Goal: Task Accomplishment & Management: Complete application form

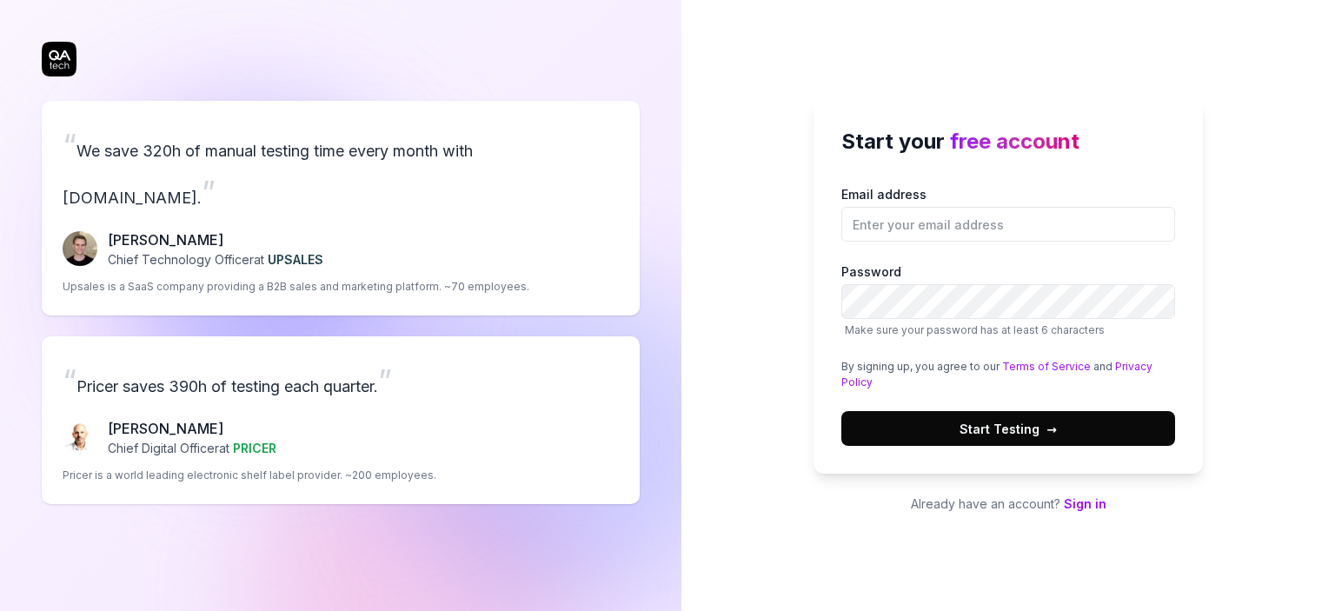
type input "[EMAIL_ADDRESS][DOMAIN_NAME]"
click at [814, 305] on div "Start your free account Email address [EMAIL_ADDRESS][DOMAIN_NAME] Password Mak…" at bounding box center [1009, 286] width 390 height 376
click at [913, 430] on button "Start Testing →" at bounding box center [1009, 428] width 334 height 35
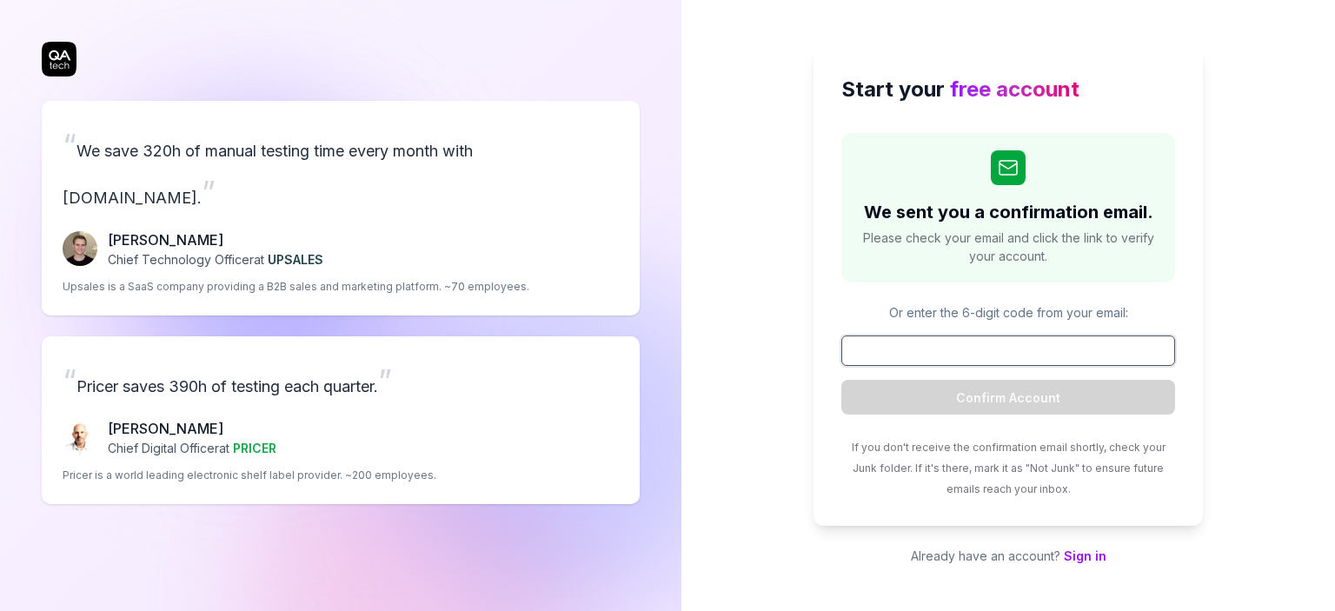
click at [974, 356] on input at bounding box center [1009, 351] width 334 height 30
paste input "349655"
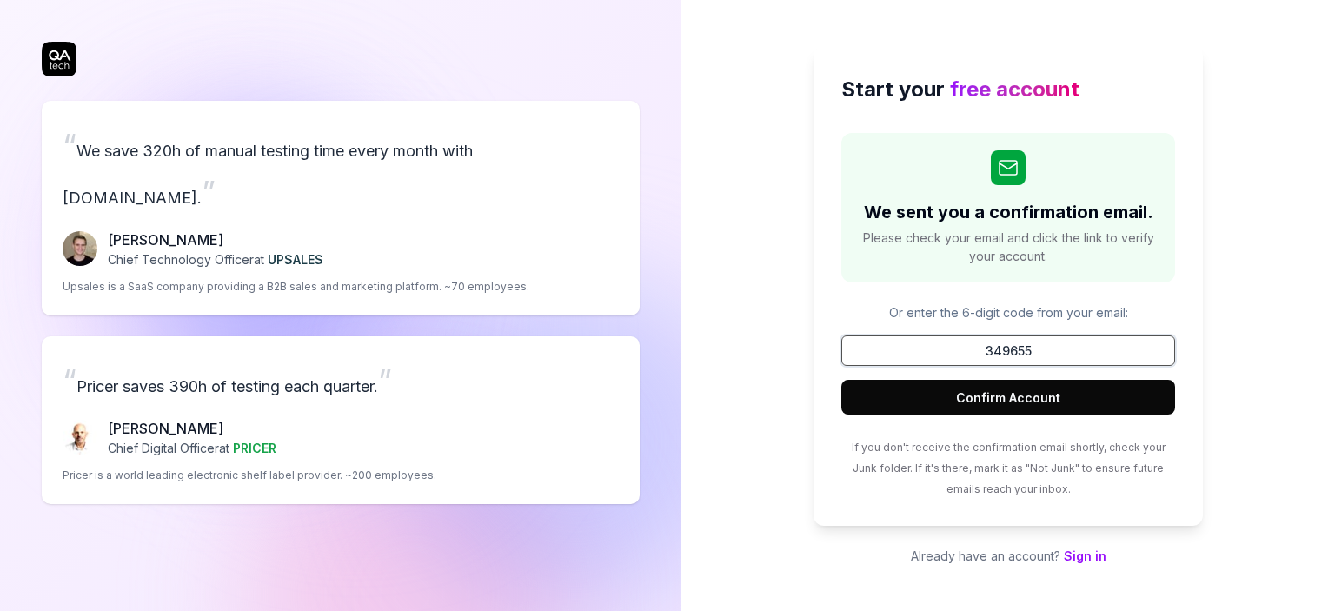
type input "349655"
click at [1009, 399] on button "Confirm Account" at bounding box center [1009, 397] width 334 height 35
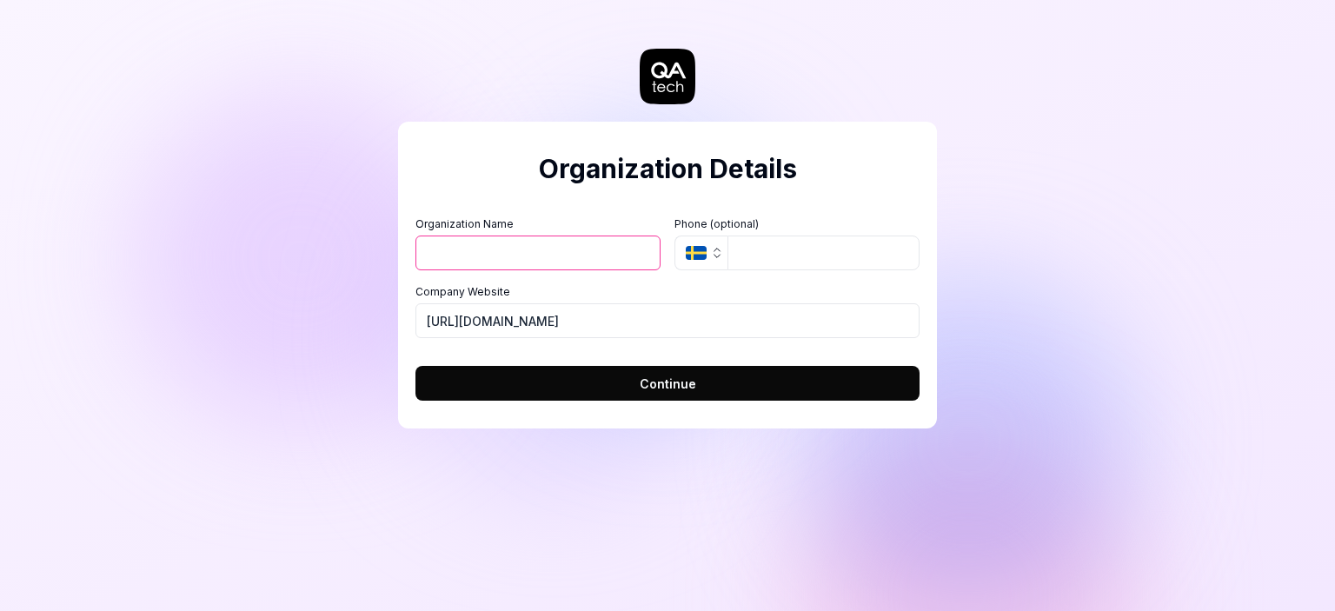
click at [529, 246] on input "Organization Name" at bounding box center [538, 253] width 245 height 35
click at [559, 253] on input "Organization Name" at bounding box center [538, 253] width 245 height 35
drag, startPoint x: 540, startPoint y: 246, endPoint x: 716, endPoint y: 236, distance: 176.8
click at [664, 241] on div "Organization Name Fairfield University Login Organization Logo (Square minimum …" at bounding box center [668, 243] width 504 height 54
type input "[GEOGRAPHIC_DATA]"
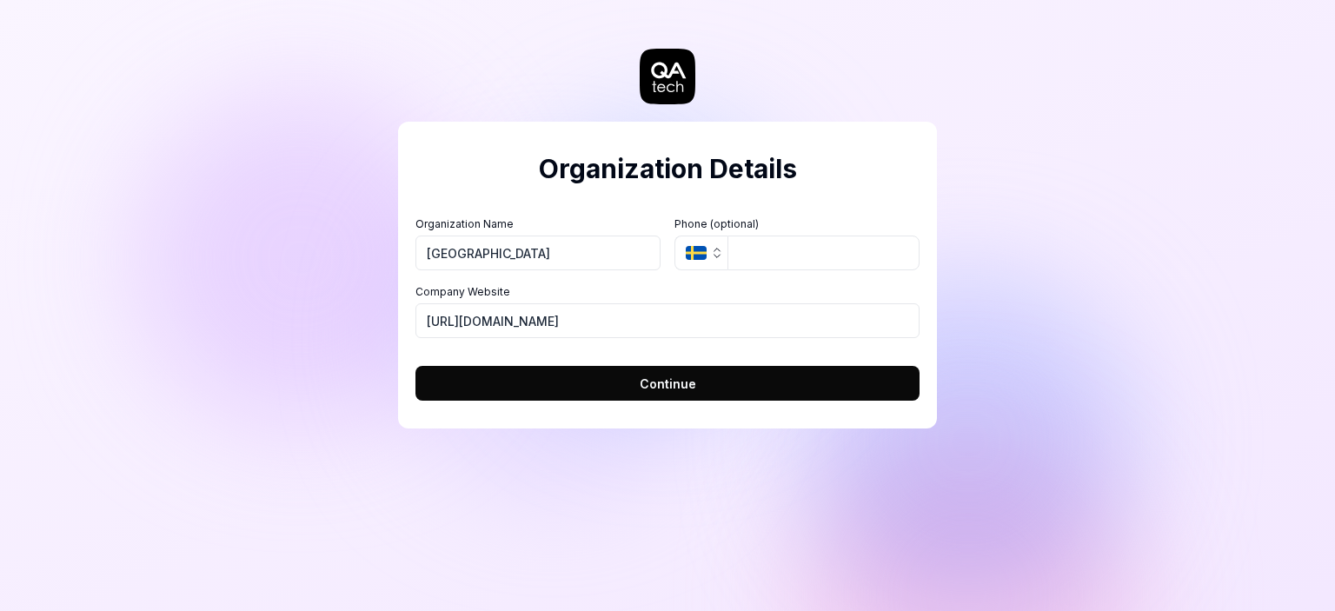
click at [809, 209] on form "Organization Name Fairfield University Organization Logo (Square minimum 256x25…" at bounding box center [668, 303] width 504 height 195
click at [674, 377] on span "Continue" at bounding box center [668, 384] width 57 height 18
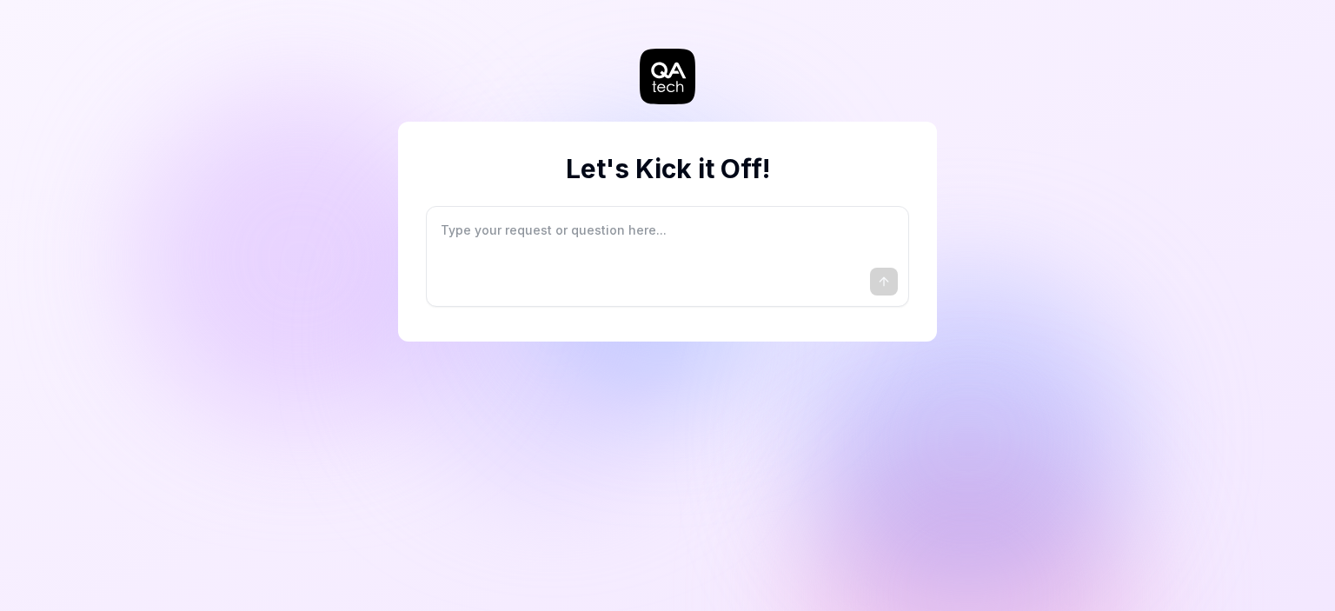
type textarea "*"
type textarea "I"
type textarea "*"
type textarea "I"
type textarea "*"
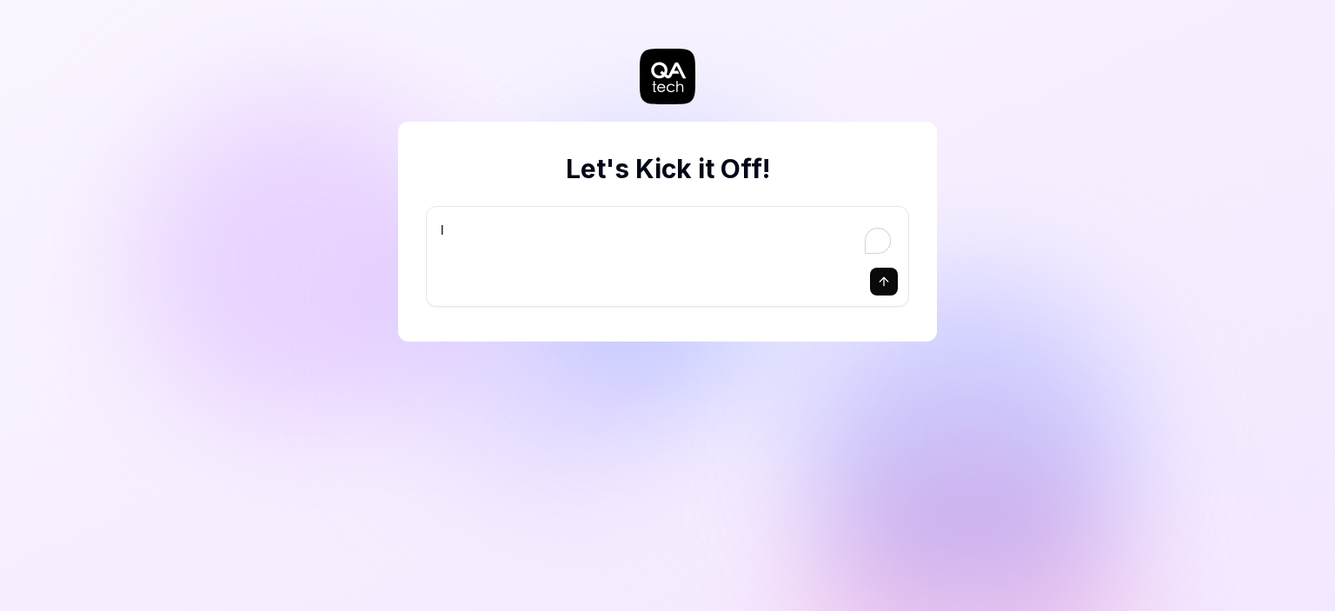
type textarea "I w"
type textarea "*"
type textarea "I wa"
type textarea "*"
type textarea "I wan"
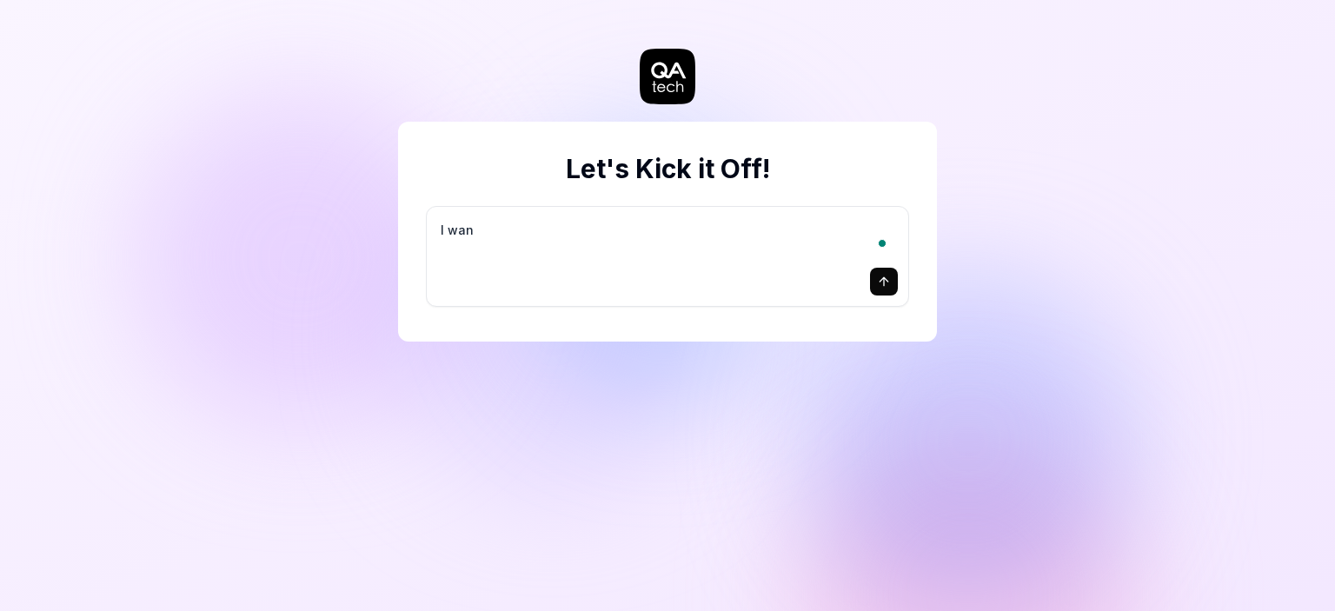
type textarea "*"
type textarea "I want"
type textarea "*"
type textarea "I want"
type textarea "*"
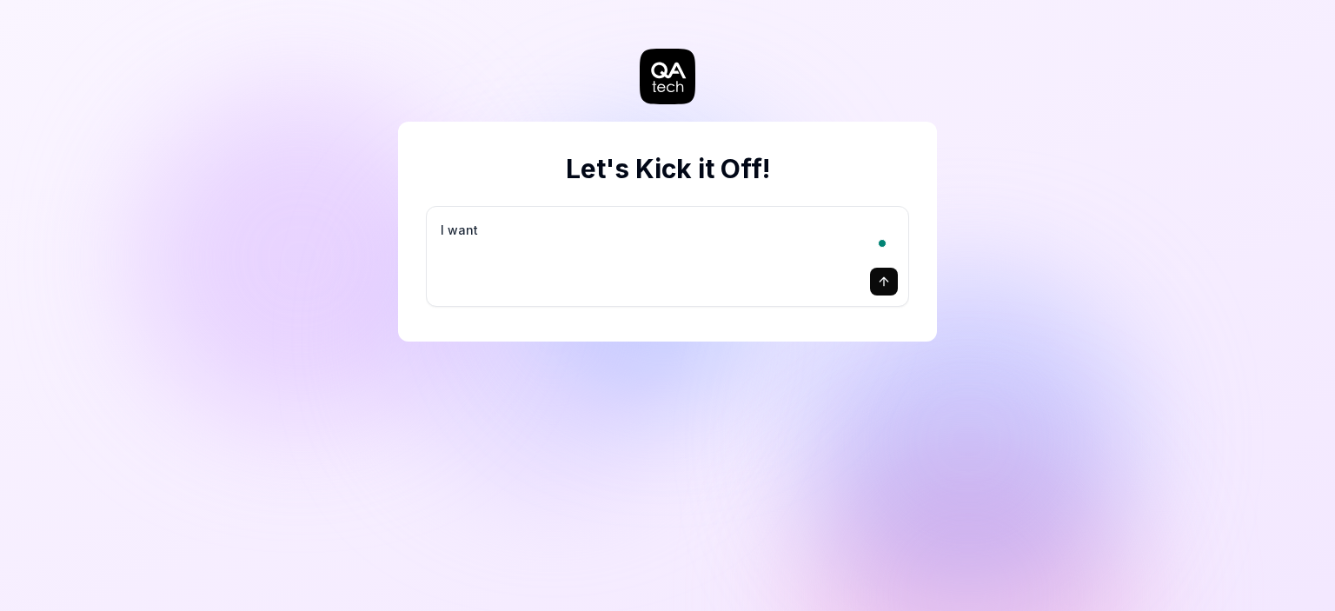
type textarea "I want a"
type textarea "*"
type textarea "I want a"
type textarea "*"
type textarea "I want a g"
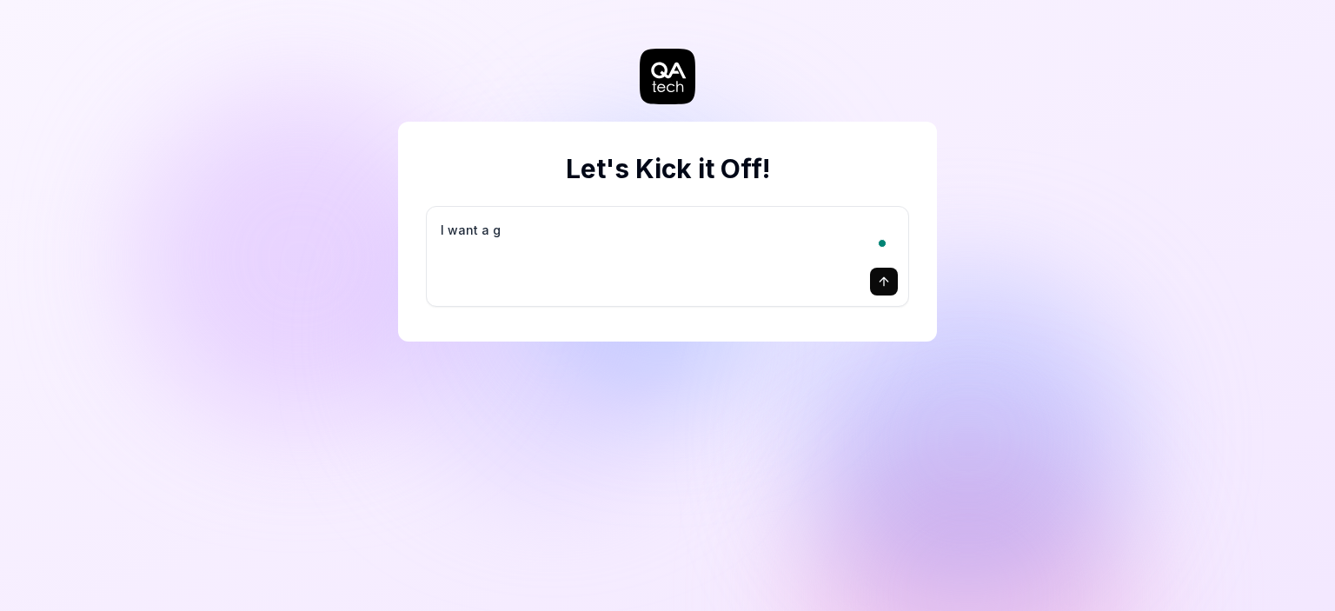
type textarea "*"
type textarea "I want a go"
type textarea "*"
type textarea "I want a goo"
type textarea "*"
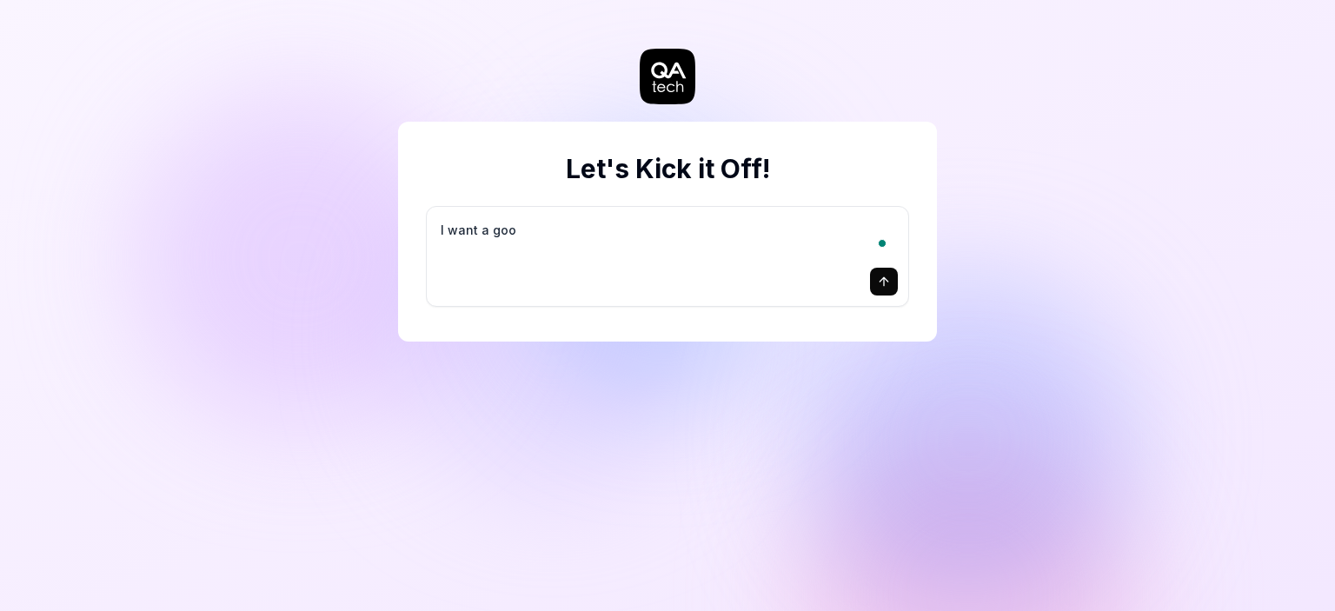
type textarea "I want a good"
type textarea "*"
type textarea "I want a good"
type textarea "*"
type textarea "I want a good t"
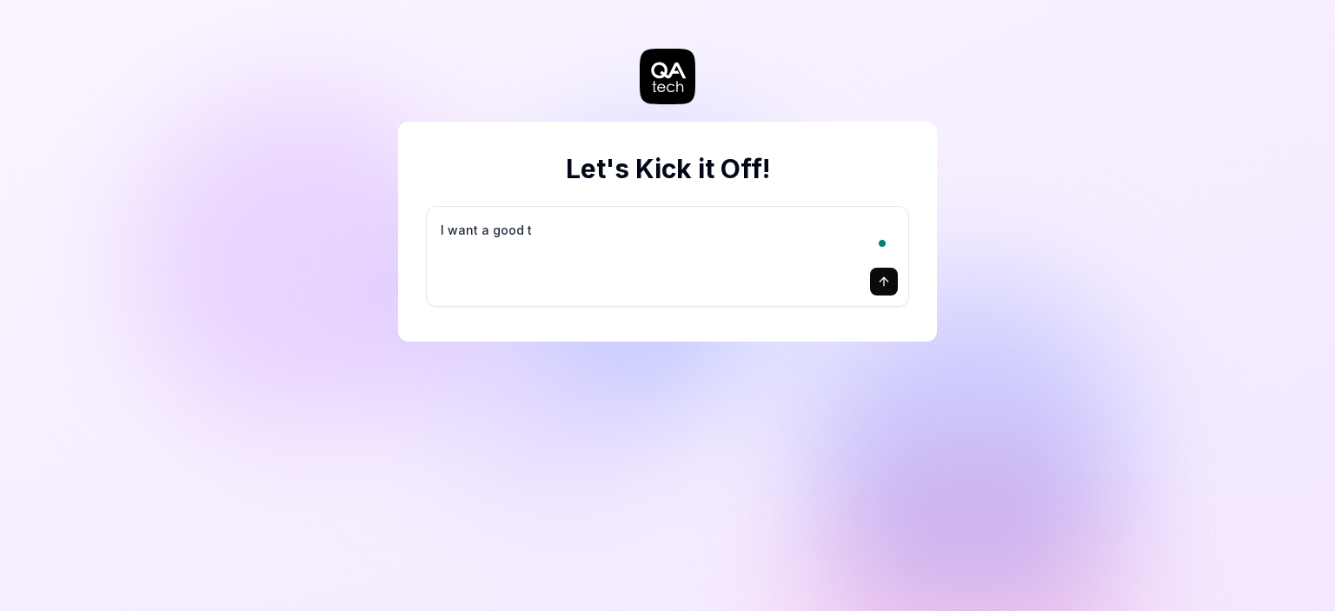
type textarea "*"
type textarea "I want a good te"
type textarea "*"
type textarea "I want a good tes"
type textarea "*"
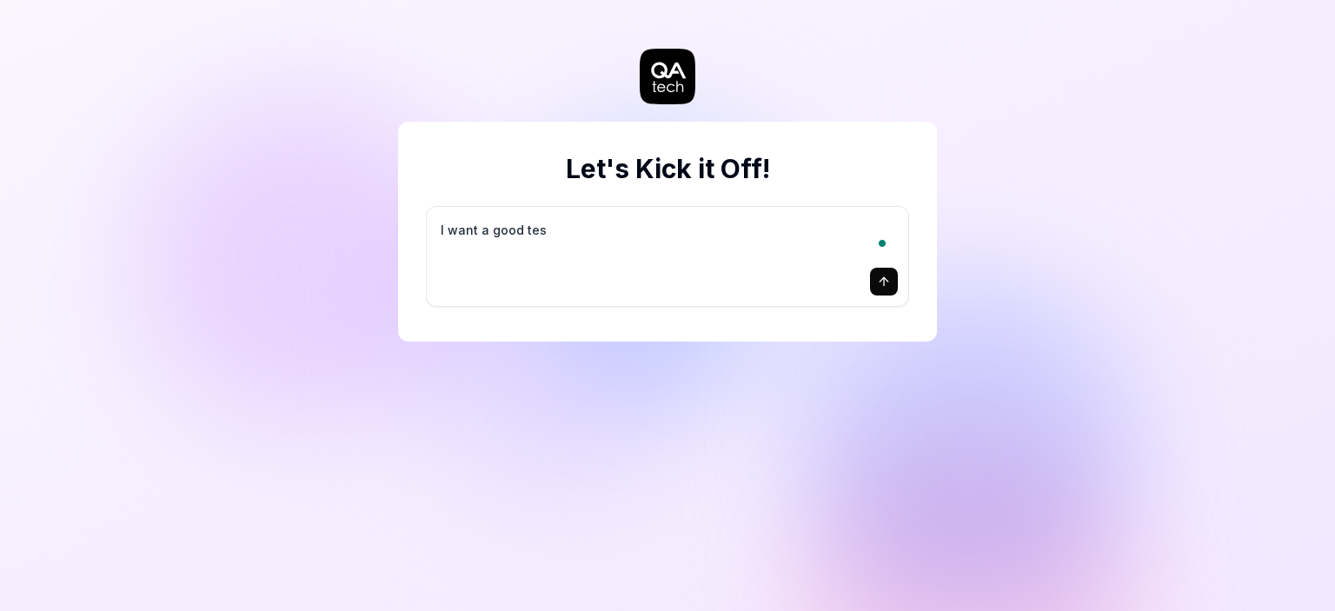
type textarea "I want a good test"
type textarea "*"
type textarea "I want a good test"
type textarea "*"
type textarea "I want a good test s"
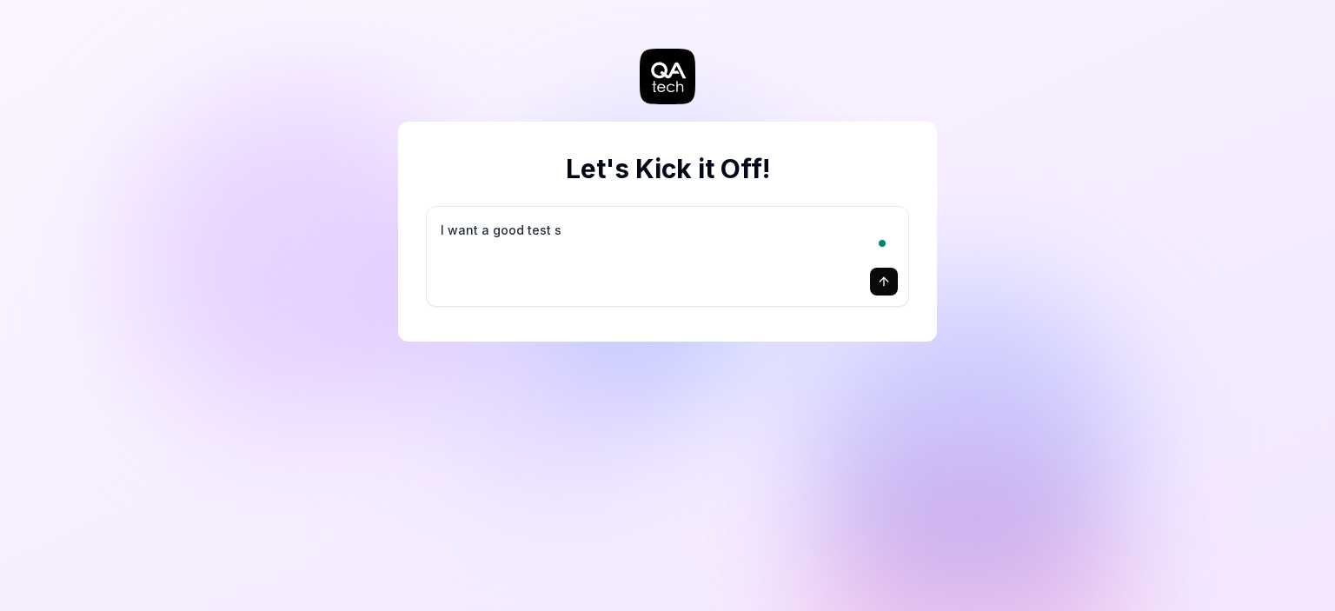
type textarea "*"
type textarea "I want a good test se"
type textarea "*"
type textarea "I want a good test set"
type textarea "*"
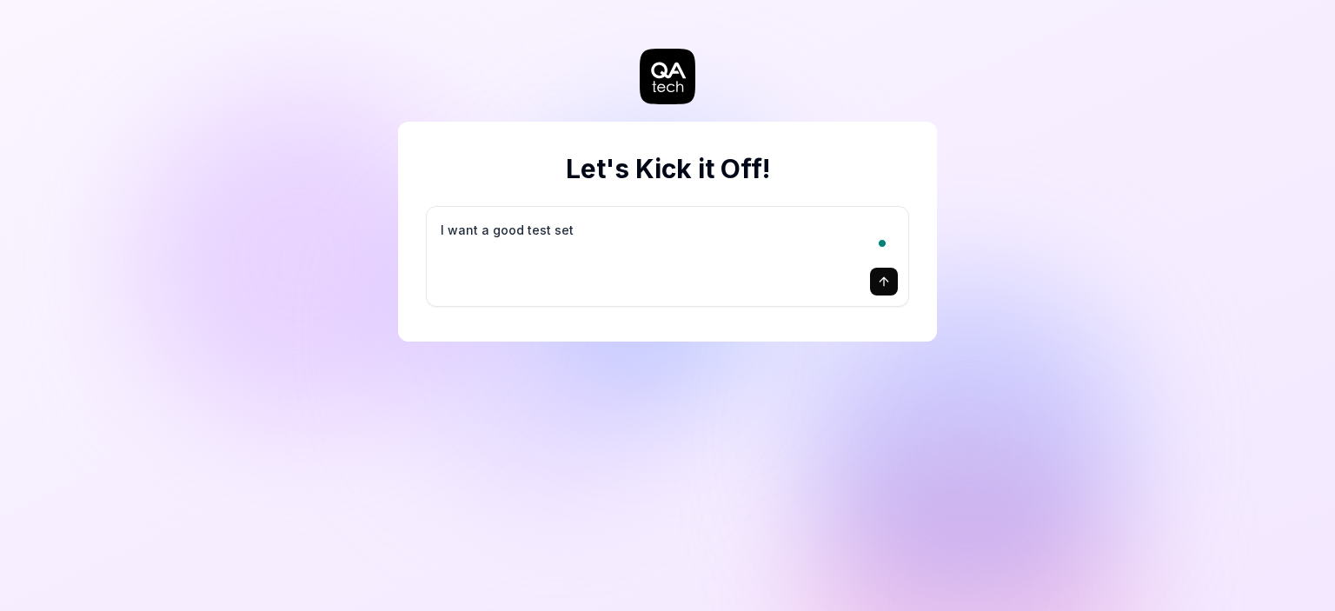
type textarea "I want a good test setu"
type textarea "*"
type textarea "I want a good test setup"
type textarea "*"
type textarea "I want a good test setup"
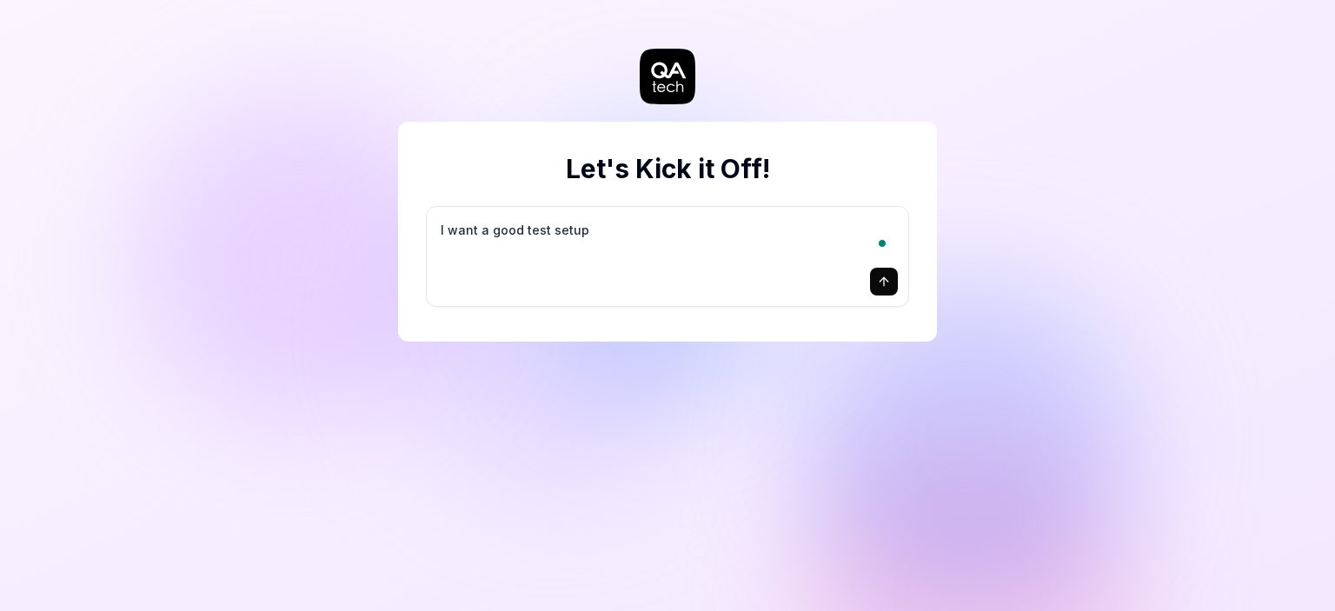
type textarea "*"
type textarea "I want a good test setup f"
type textarea "*"
type textarea "I want a good test setup fo"
type textarea "*"
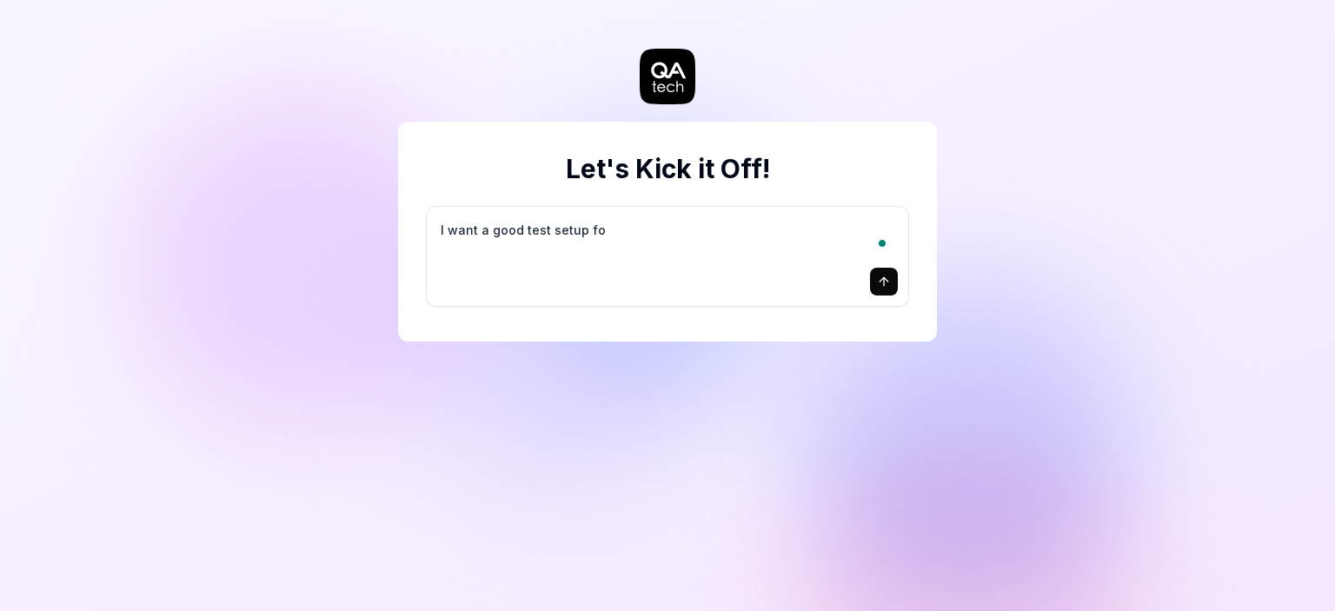
type textarea "I want a good test setup for"
type textarea "*"
type textarea "I want a good test setup for"
type textarea "*"
type textarea "I want a good test setup for m"
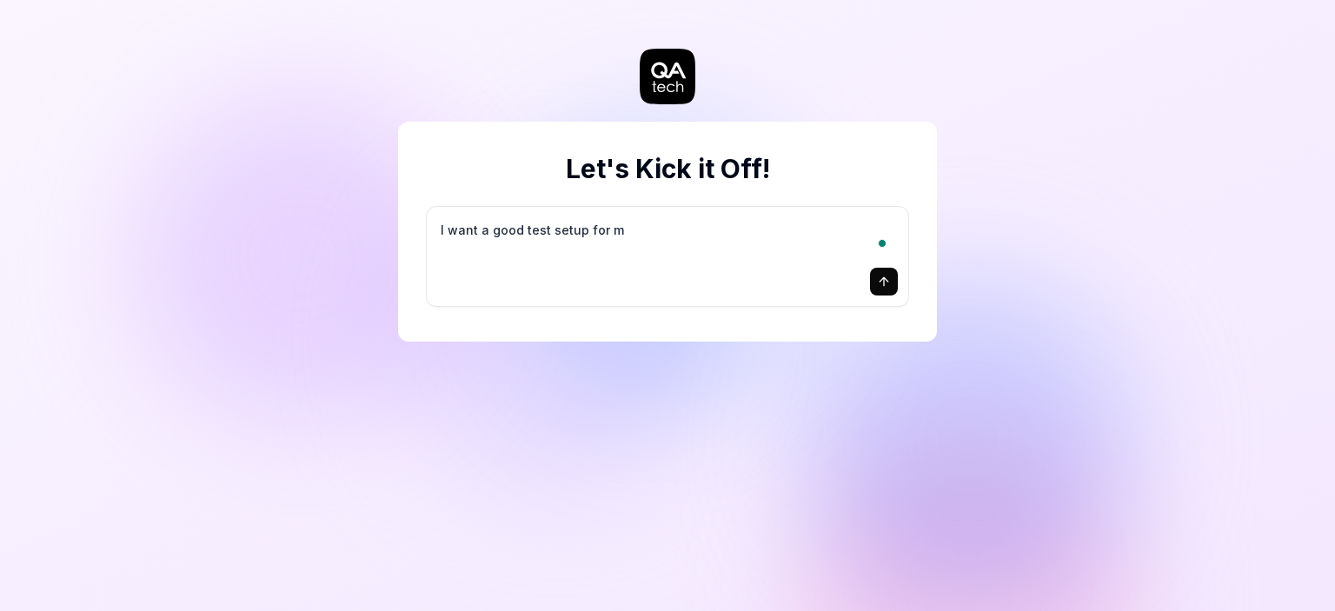
type textarea "*"
type textarea "I want a good test setup for my"
type textarea "*"
type textarea "I want a good test setup for my"
type textarea "*"
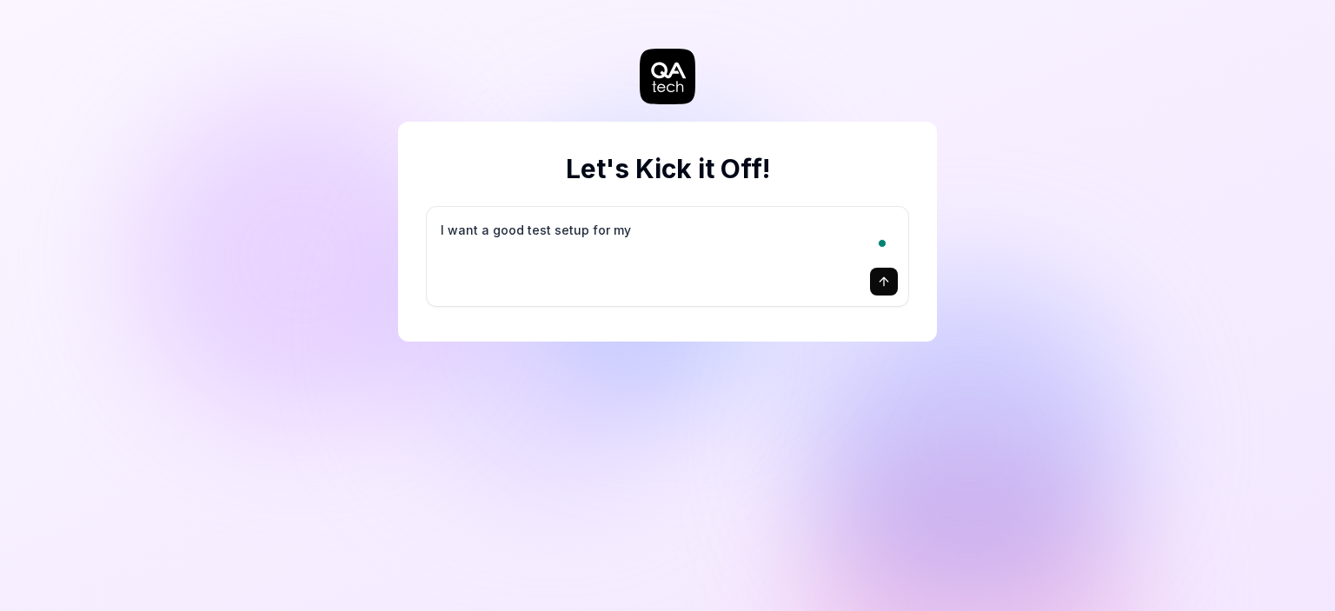
type textarea "I want a good test setup for my s"
type textarea "*"
type textarea "I want a good test setup for my si"
type textarea "*"
type textarea "I want a good test setup for my sit"
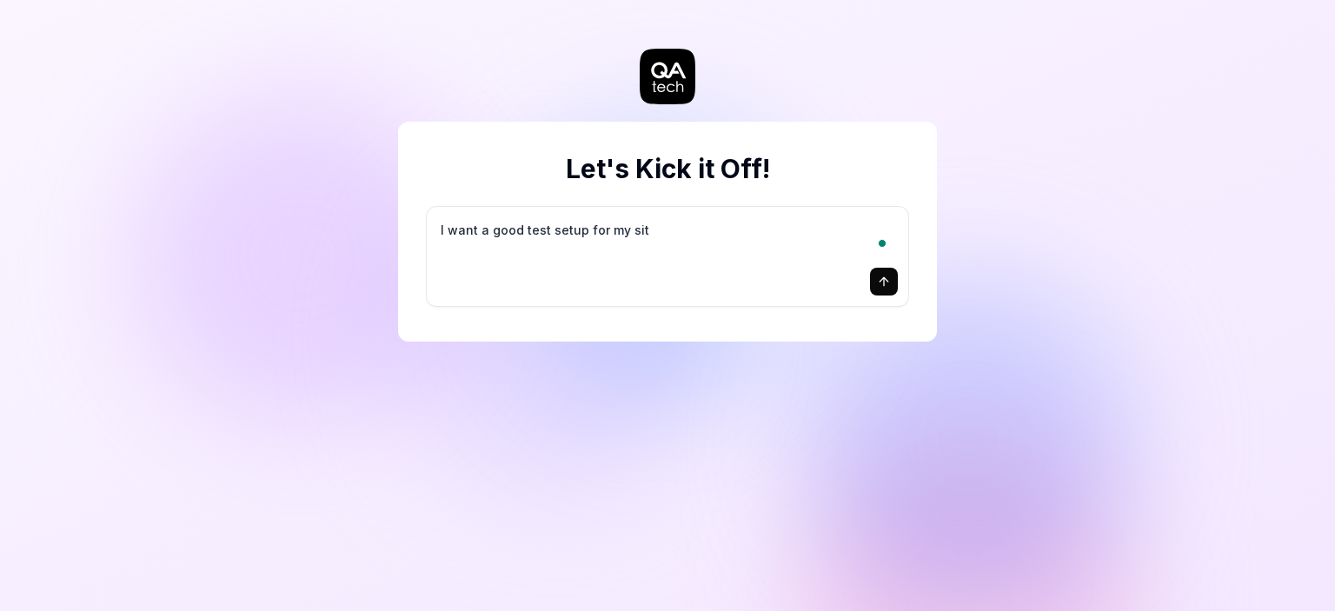
type textarea "*"
type textarea "I want a good test setup for my site"
type textarea "*"
type textarea "I want a good test setup for my site"
type textarea "*"
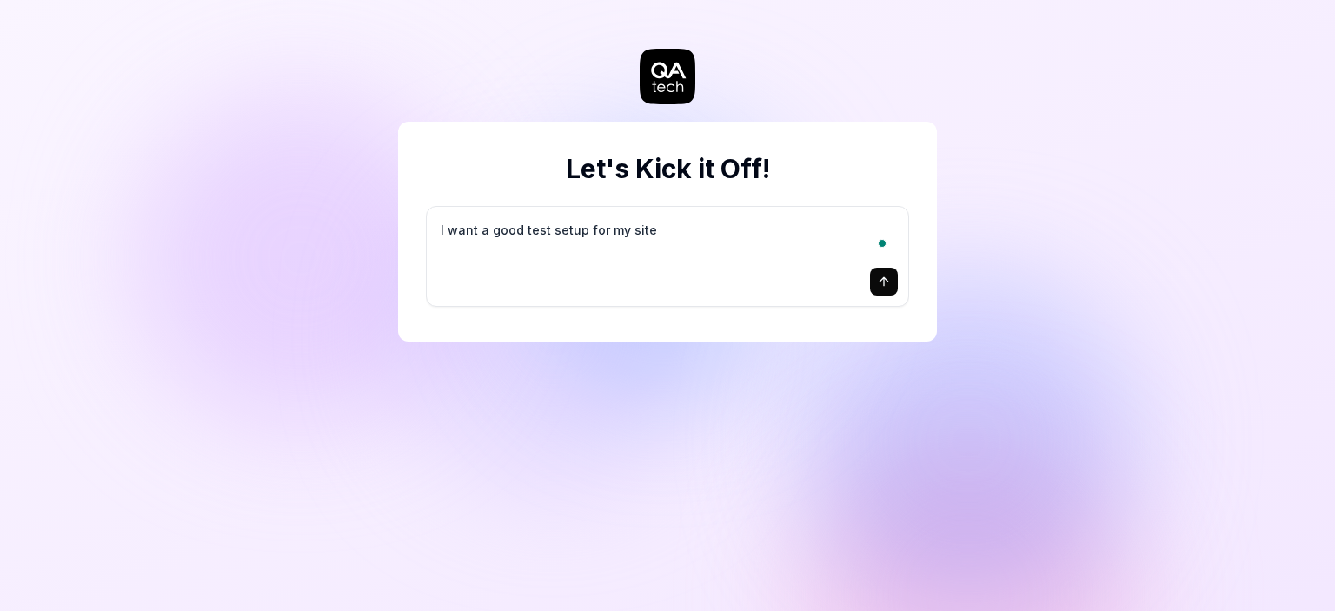
type textarea "I want a good test setup for my site -"
type textarea "*"
type textarea "I want a good test setup for my site -"
type textarea "*"
type textarea "I want a good test setup for my site - h"
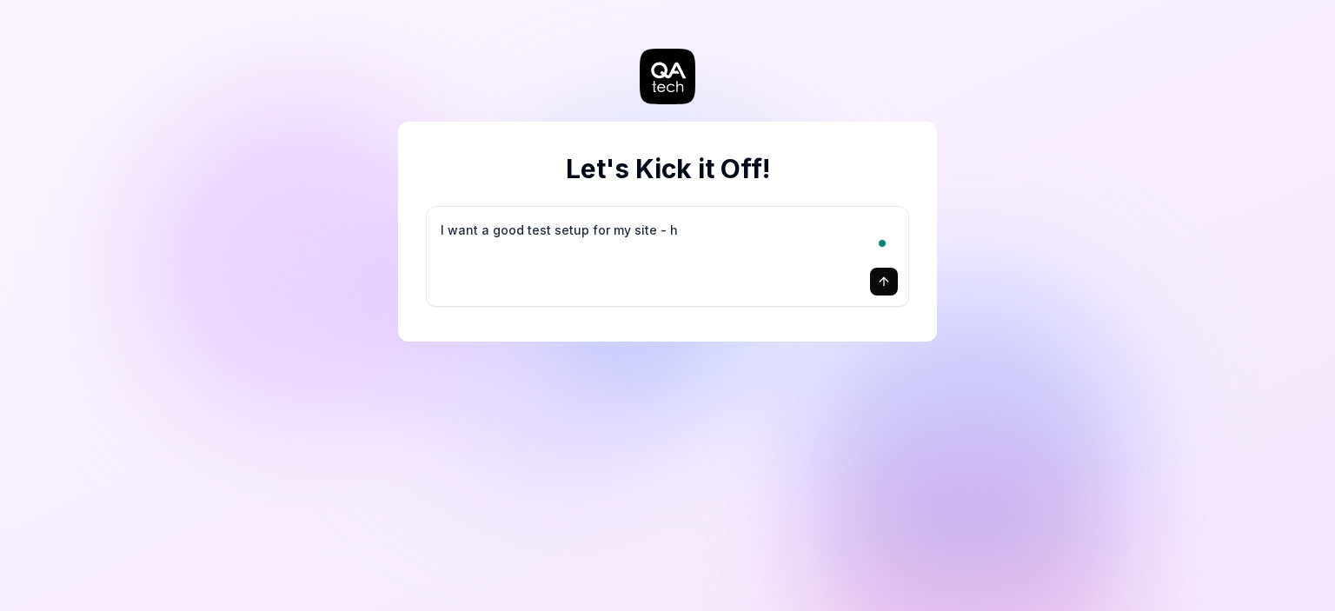
type textarea "*"
type textarea "I want a good test setup for my site - he"
type textarea "*"
type textarea "I want a good test setup for my site - hel"
type textarea "*"
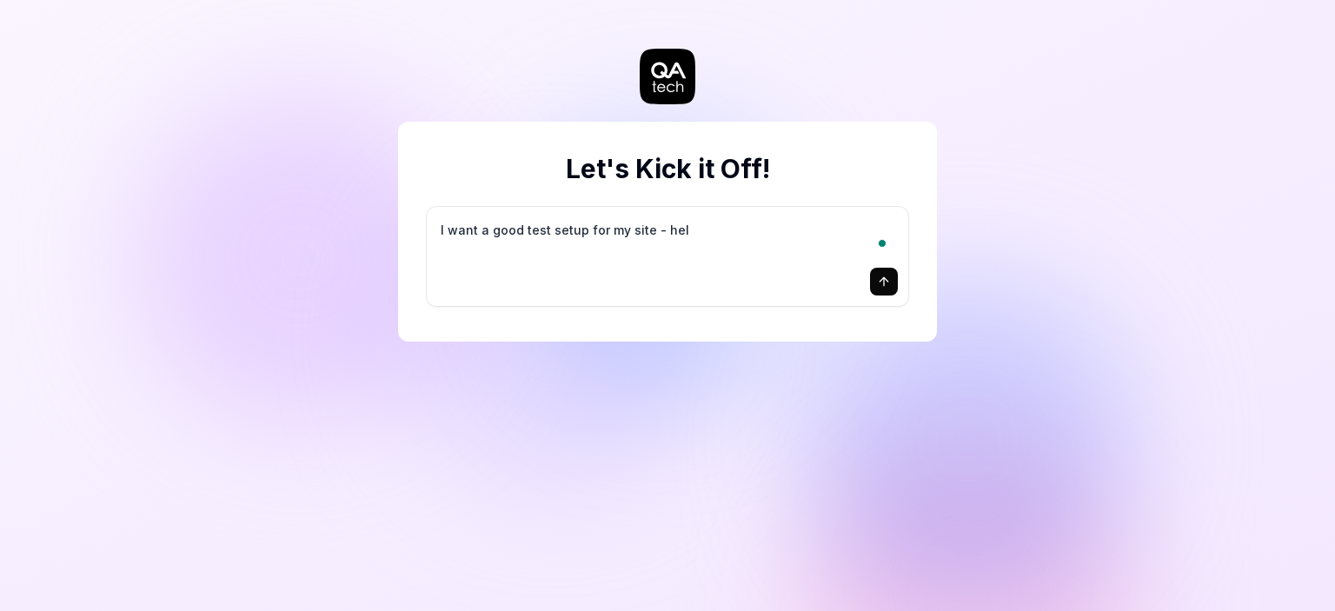
type textarea "I want a good test setup for my site - help"
type textarea "*"
type textarea "I want a good test setup for my site - help"
type textarea "*"
type textarea "I want a good test setup for my site - help m"
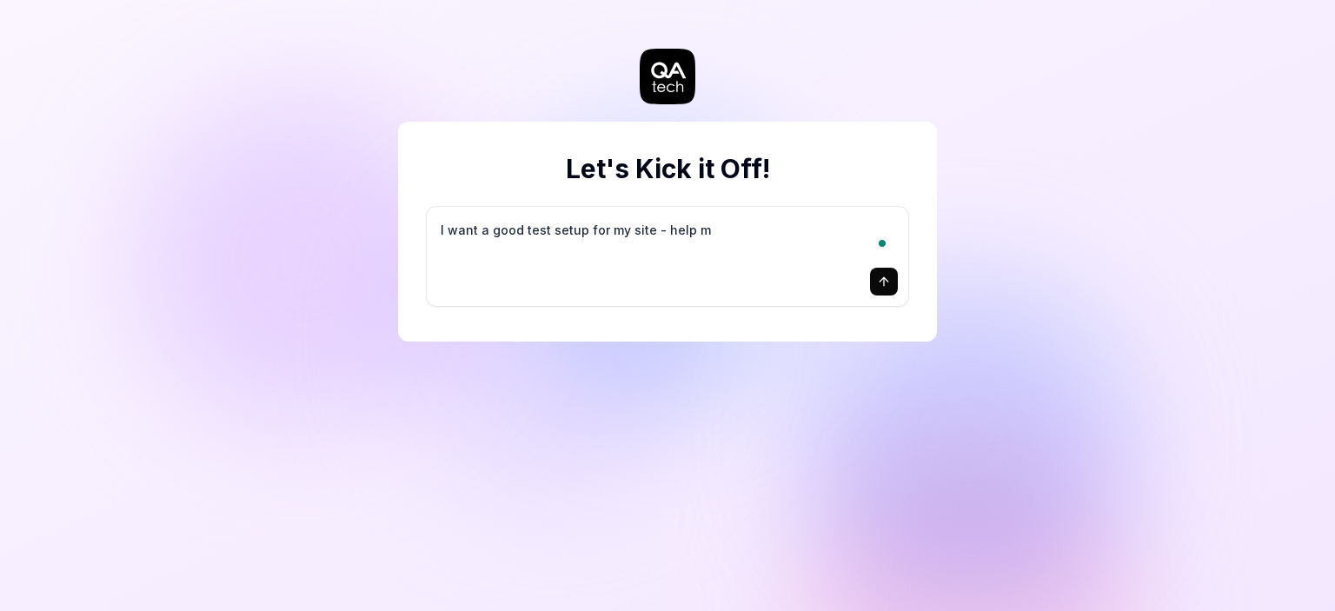
type textarea "*"
type textarea "I want a good test setup for my site - help me"
type textarea "*"
type textarea "I want a good test setup for my site - help me"
type textarea "*"
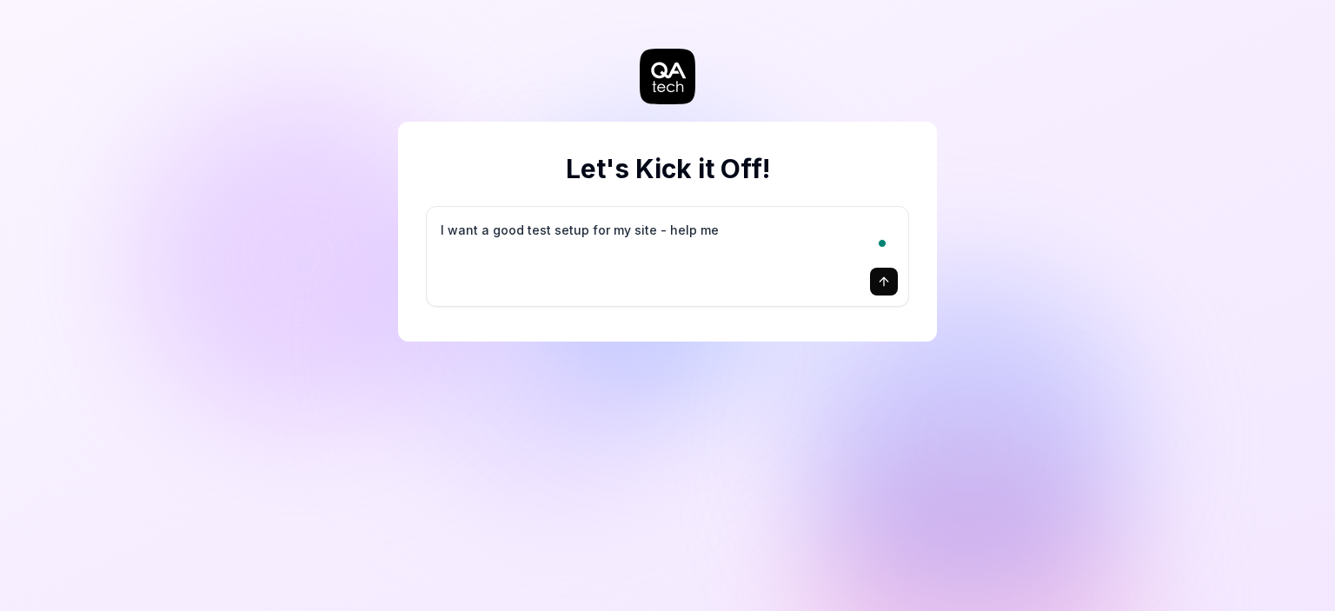
type textarea "I want a good test setup for my site - help me c"
type textarea "*"
type textarea "I want a good test setup for my site - help me cr"
type textarea "*"
type textarea "I want a good test setup for my site - help me cre"
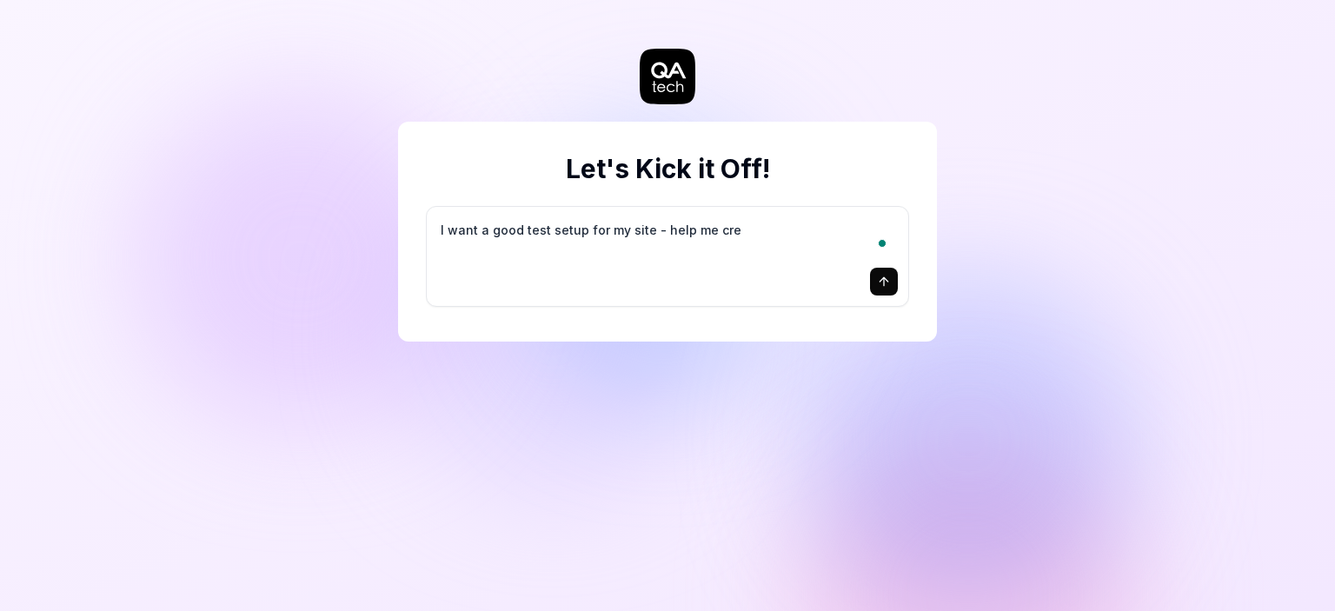
type textarea "*"
type textarea "I want a good test setup for my site - help me crea"
type textarea "*"
type textarea "I want a good test setup for my site - help me creat"
type textarea "*"
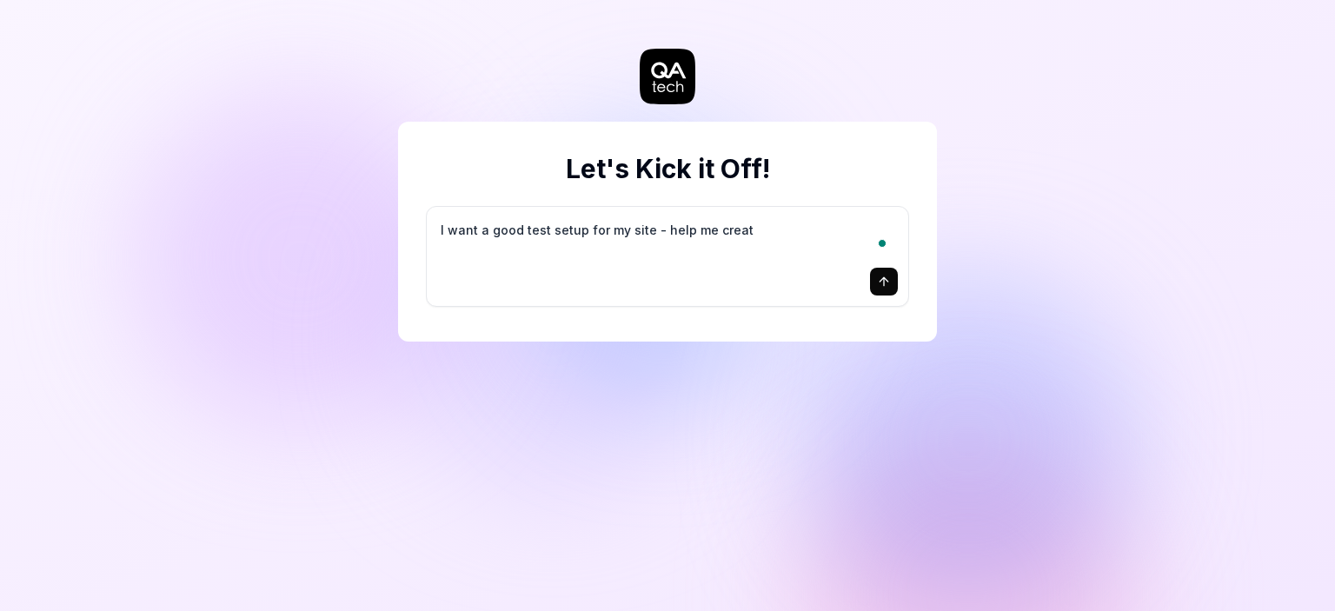
type textarea "I want a good test setup for my site - help me create"
type textarea "*"
type textarea "I want a good test setup for my site - help me create"
type textarea "*"
type textarea "I want a good test setup for my site - help me create t"
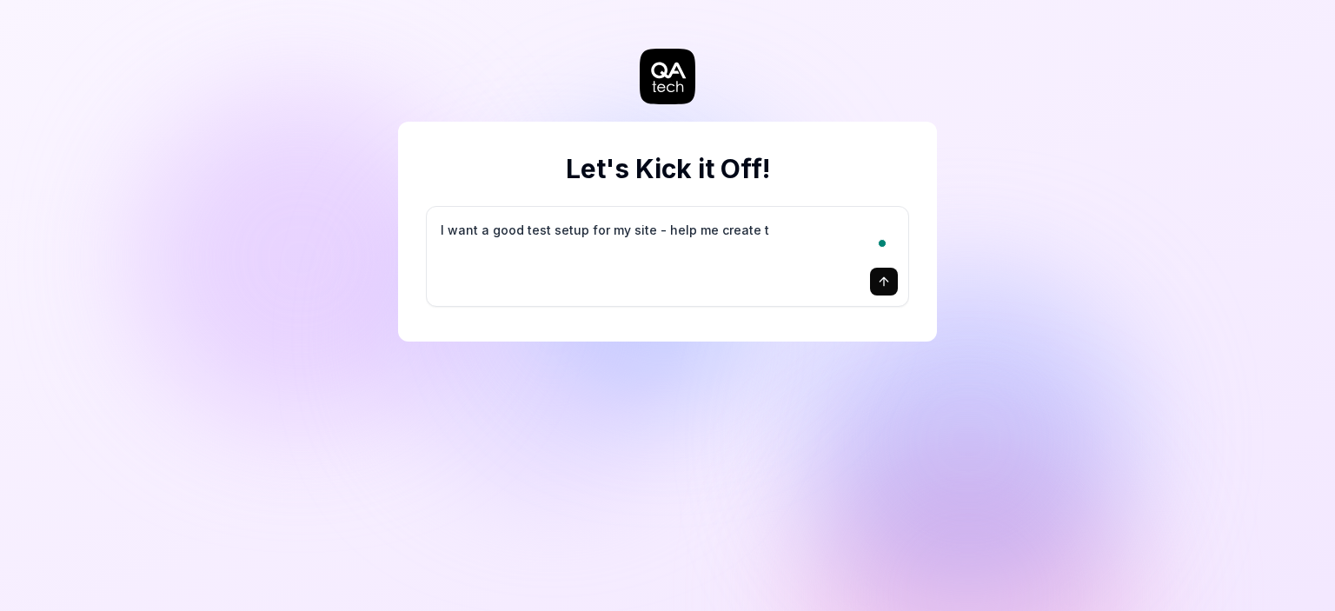
type textarea "*"
type textarea "I want a good test setup for my site - help me create th"
type textarea "*"
type textarea "I want a good test setup for my site - help me create the"
type textarea "*"
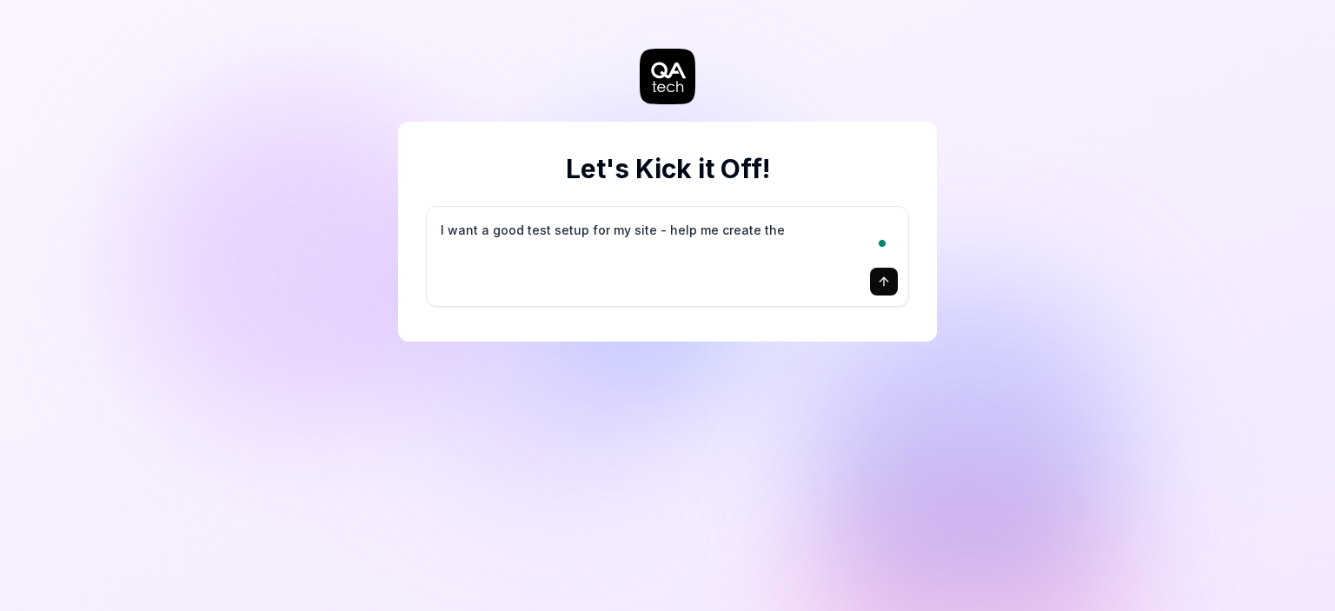
type textarea "I want a good test setup for my site - help me create the"
type textarea "*"
type textarea "I want a good test setup for my site - help me create the f"
type textarea "*"
type textarea "I want a good test setup for my site - help me create the fi"
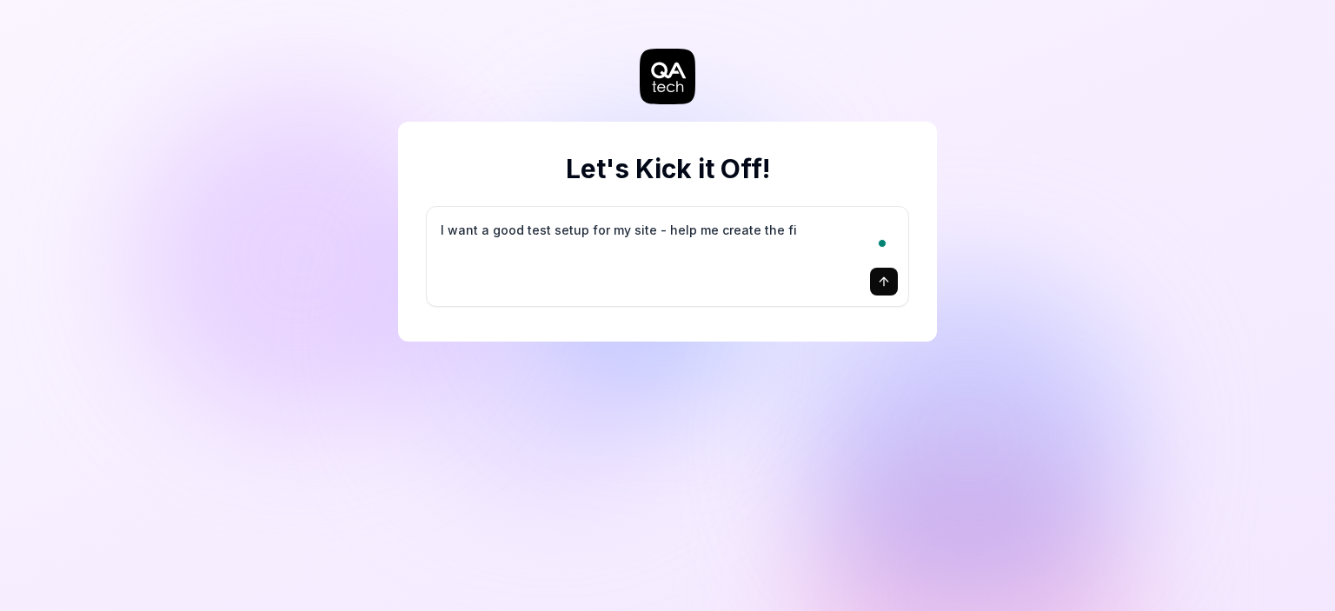
type textarea "*"
type textarea "I want a good test setup for my site - help me create the fir"
type textarea "*"
type textarea "I want a good test setup for my site - help me create the firs"
type textarea "*"
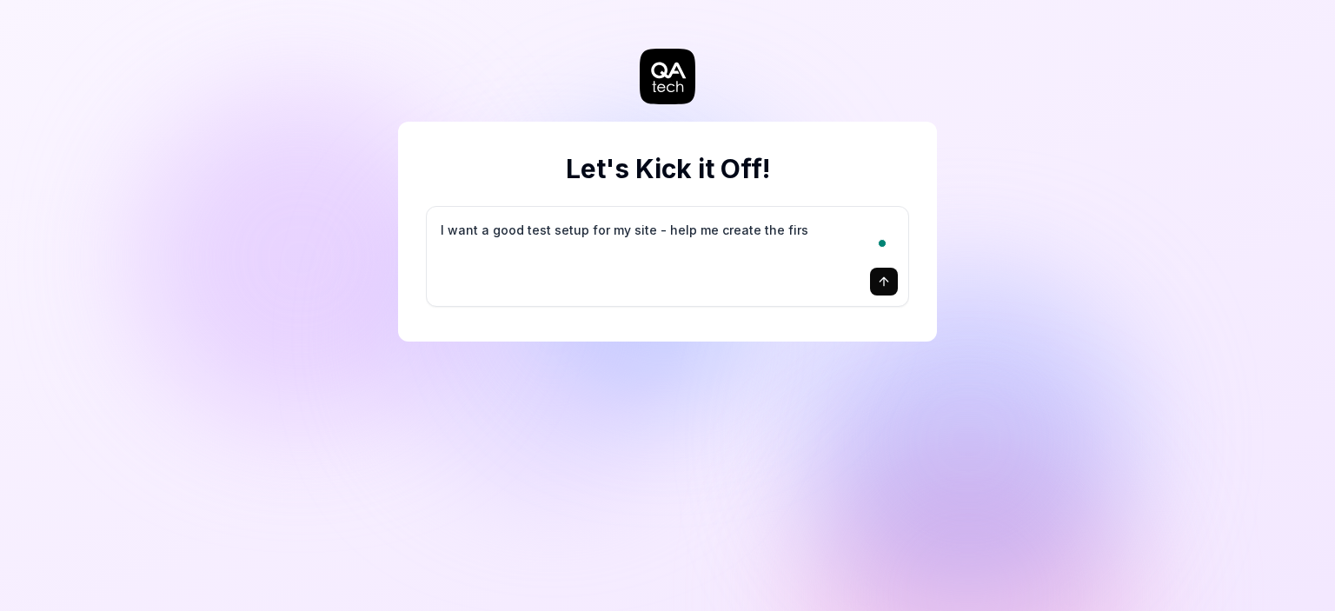
type textarea "I want a good test setup for my site - help me create the first"
type textarea "*"
type textarea "I want a good test setup for my site - help me create the first"
type textarea "*"
type textarea "I want a good test setup for my site - help me create the first 3"
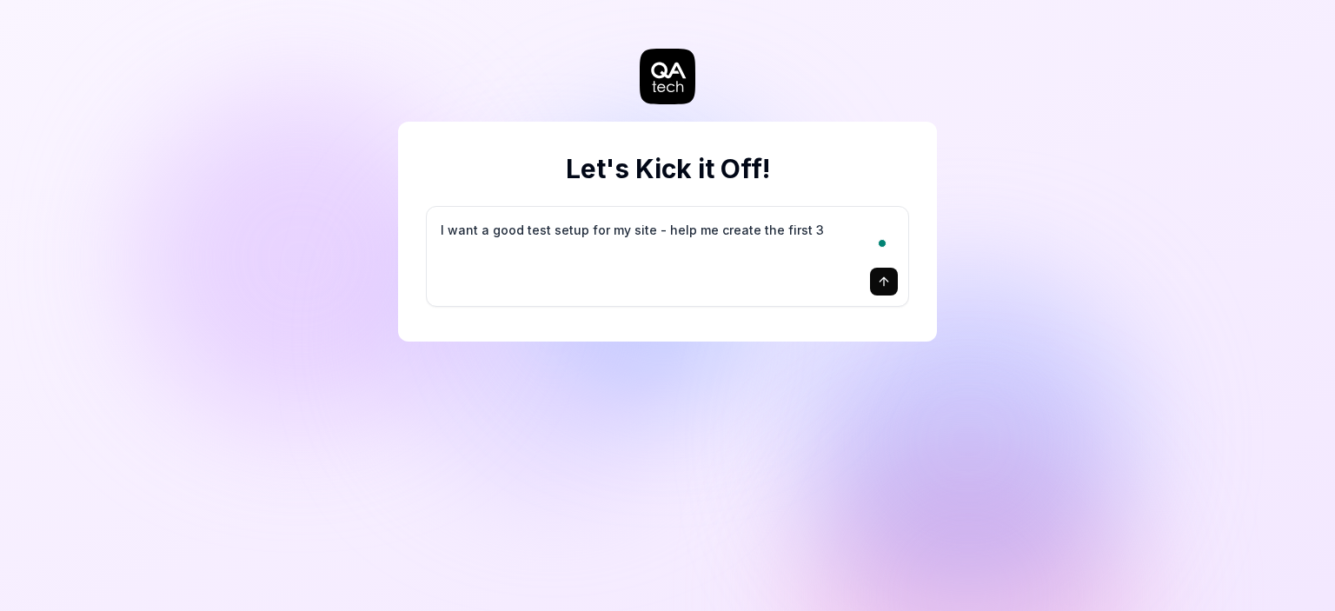
type textarea "*"
type textarea "I want a good test setup for my site - help me create the first 3-"
type textarea "*"
type textarea "I want a good test setup for my site - help me create the first 3-5"
type textarea "*"
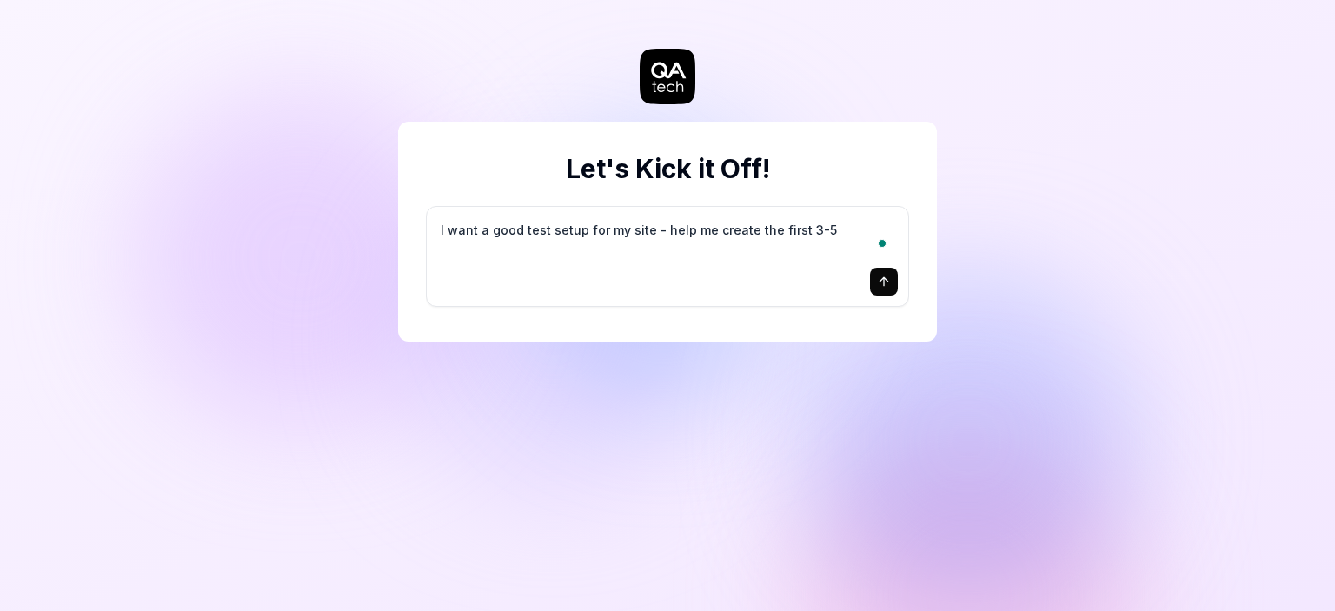
type textarea "I want a good test setup for my site - help me create the first 3-5"
type textarea "*"
type textarea "I want a good test setup for my site - help me create the first 3-5 t"
type textarea "*"
type textarea "I want a good test setup for my site - help me create the first 3-5 te"
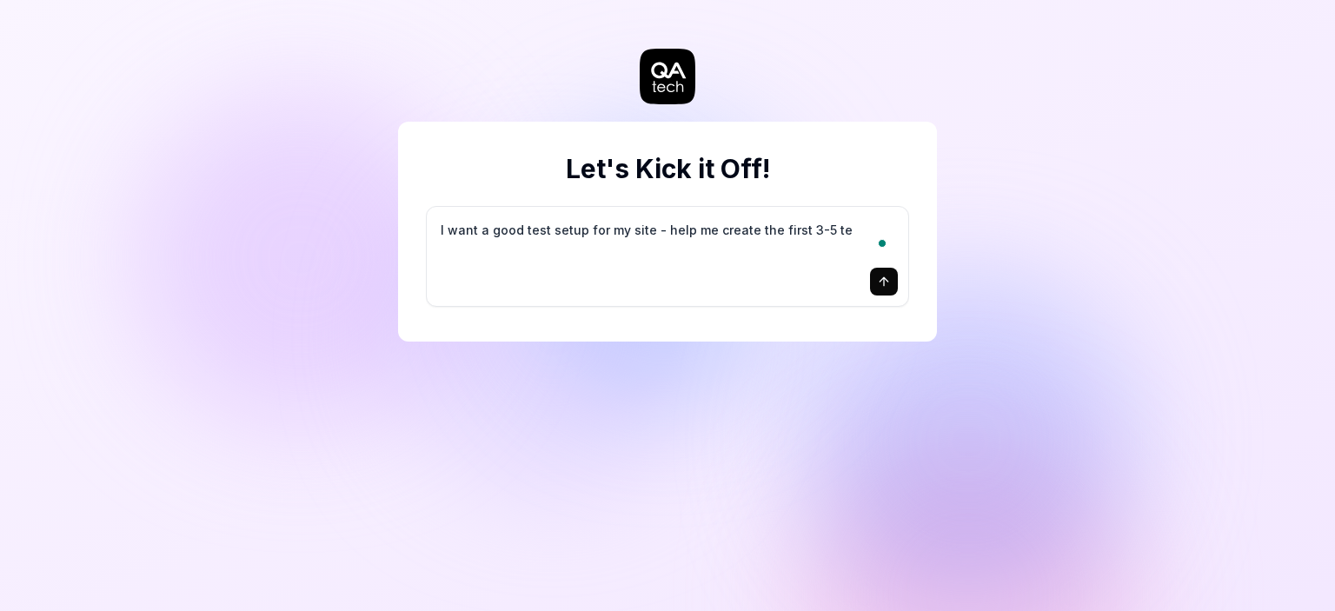
type textarea "*"
type textarea "I want a good test setup for my site - help me create the first 3-5 tes"
type textarea "*"
type textarea "I want a good test setup for my site - help me create the first 3-5 test"
type textarea "*"
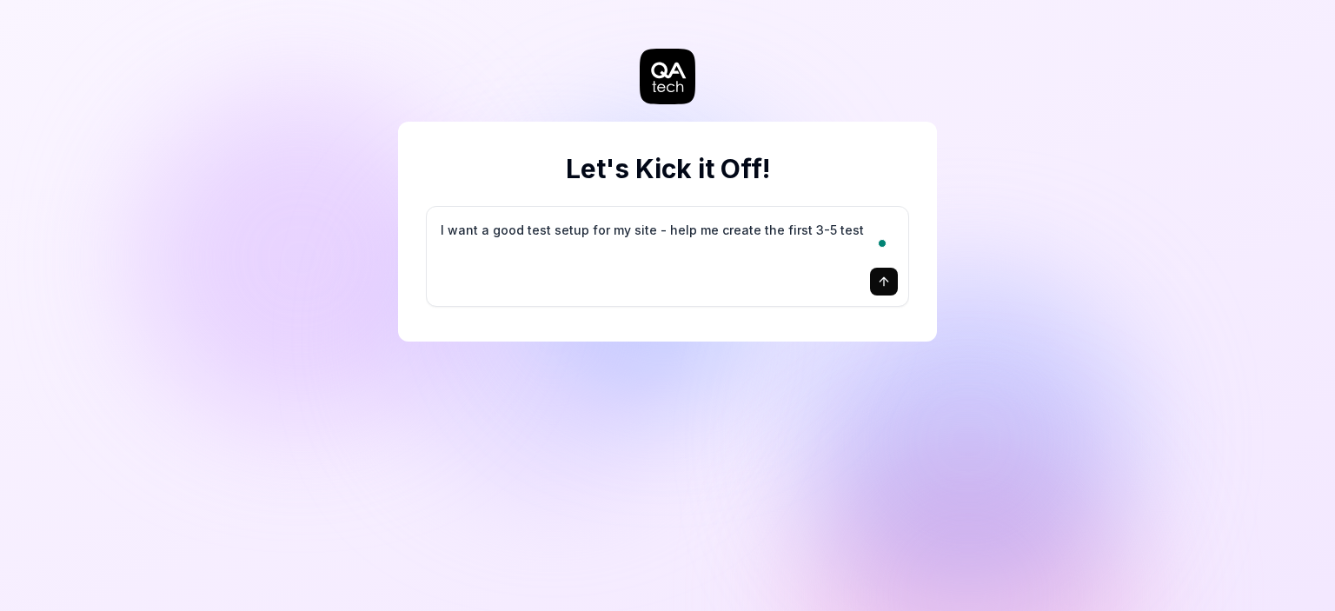
type textarea "I want a good test setup for my site - help me create the first 3-5 test"
type textarea "*"
type textarea "I want a good test setup for my site - help me create the first 3-5 test c"
type textarea "*"
type textarea "I want a good test setup for my site - help me create the first 3-5 test ca"
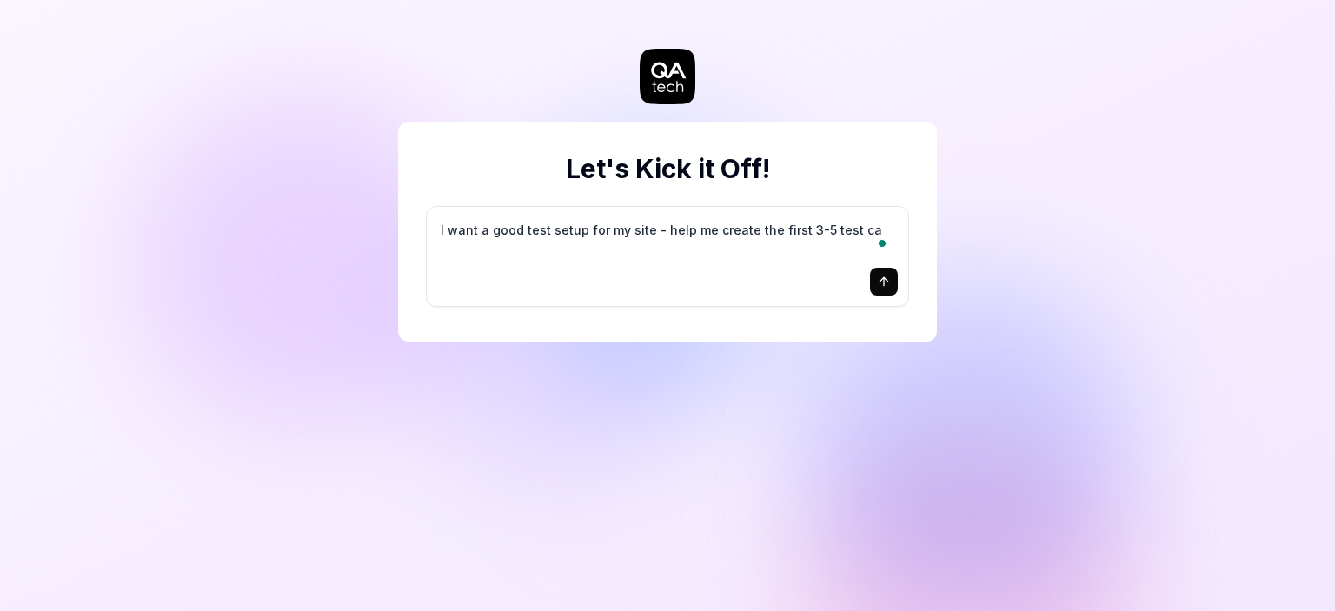
type textarea "*"
type textarea "I want a good test setup for my site - help me create the first 3-5 test cas"
type textarea "*"
type textarea "I want a good test setup for my site - help me create the first 3-5 test case"
type textarea "*"
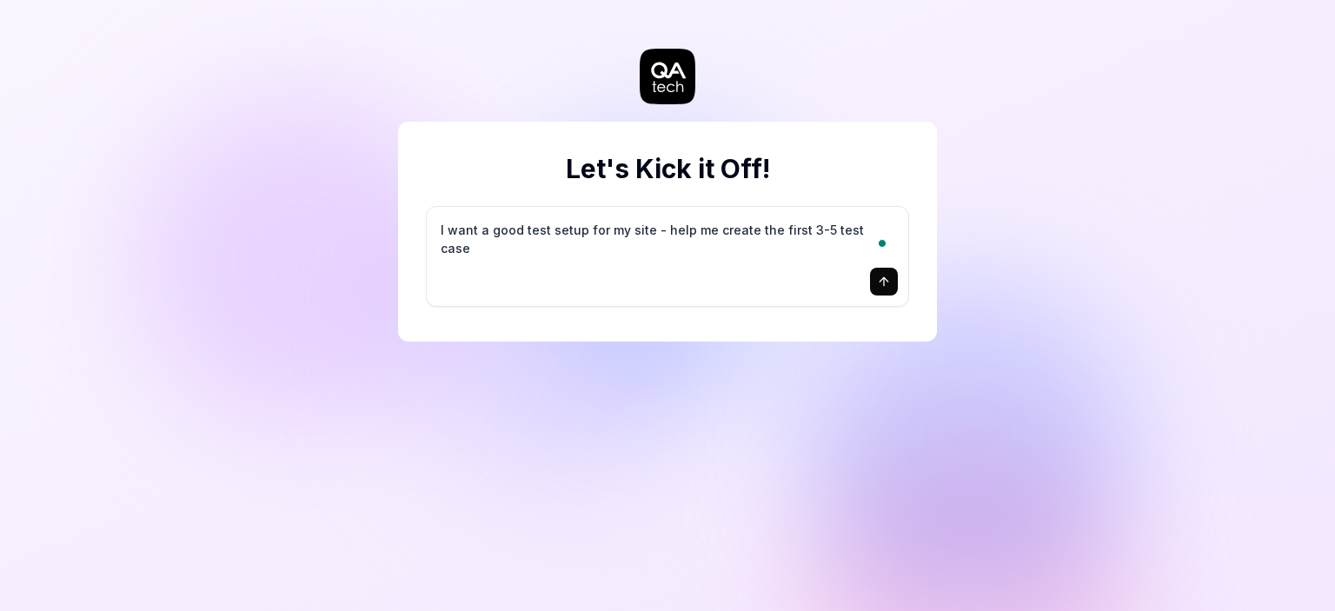
type textarea "I want a good test setup for my site - help me create the first 3-5 test cases"
click at [882, 279] on icon "submit" at bounding box center [884, 279] width 8 height 4
type textarea "*"
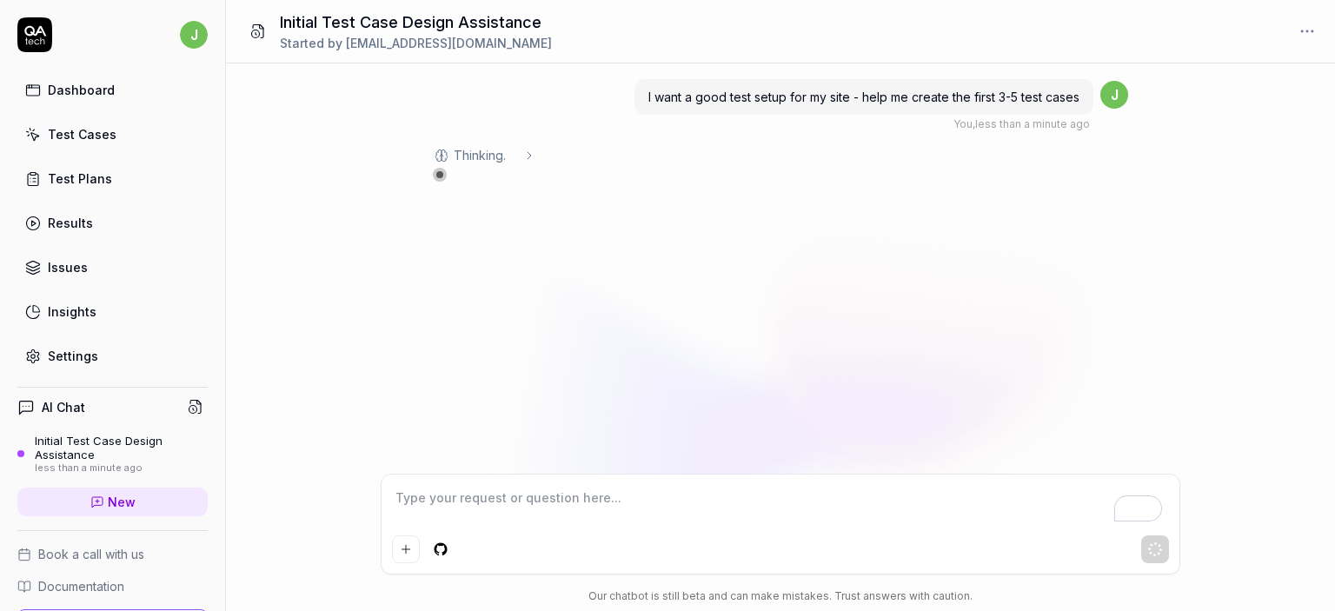
click at [104, 219] on link "Results" at bounding box center [112, 223] width 190 height 34
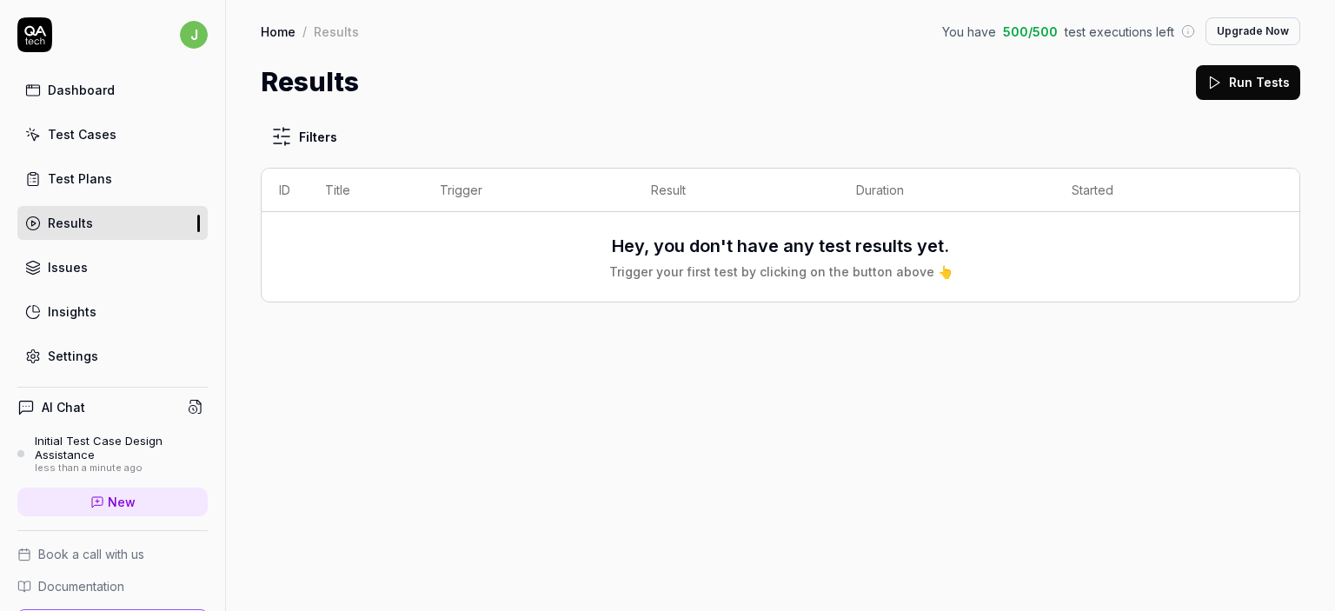
click at [101, 95] on div "Dashboard" at bounding box center [81, 90] width 67 height 18
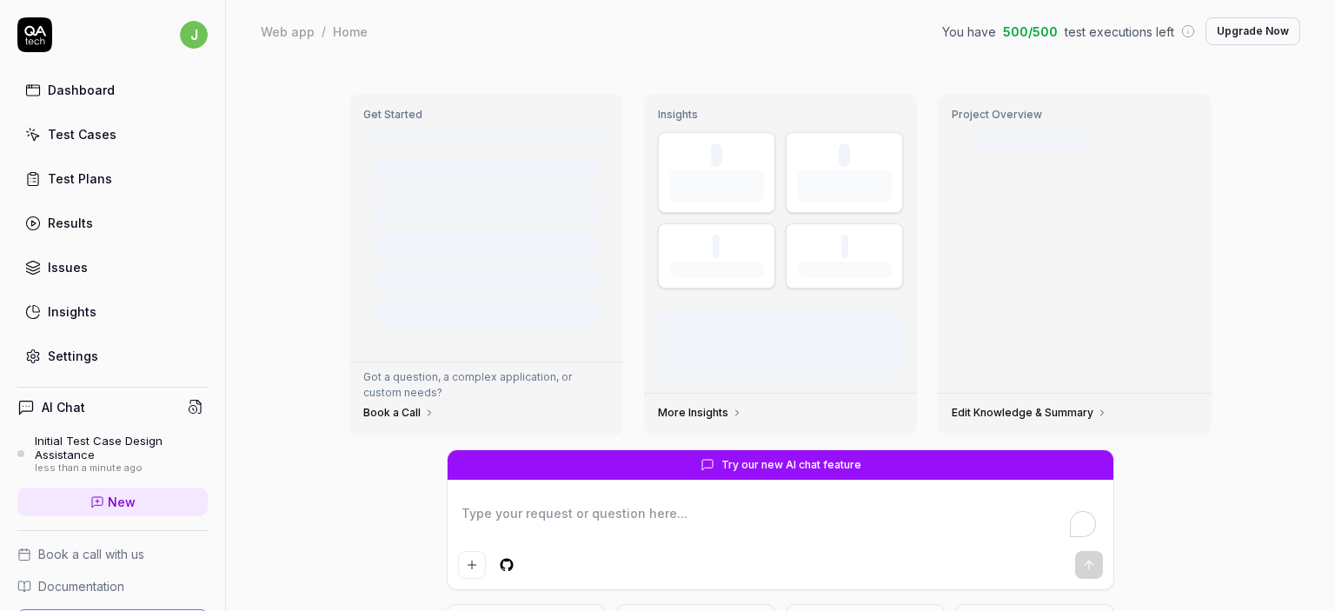
click at [91, 127] on div "Test Cases" at bounding box center [82, 134] width 69 height 18
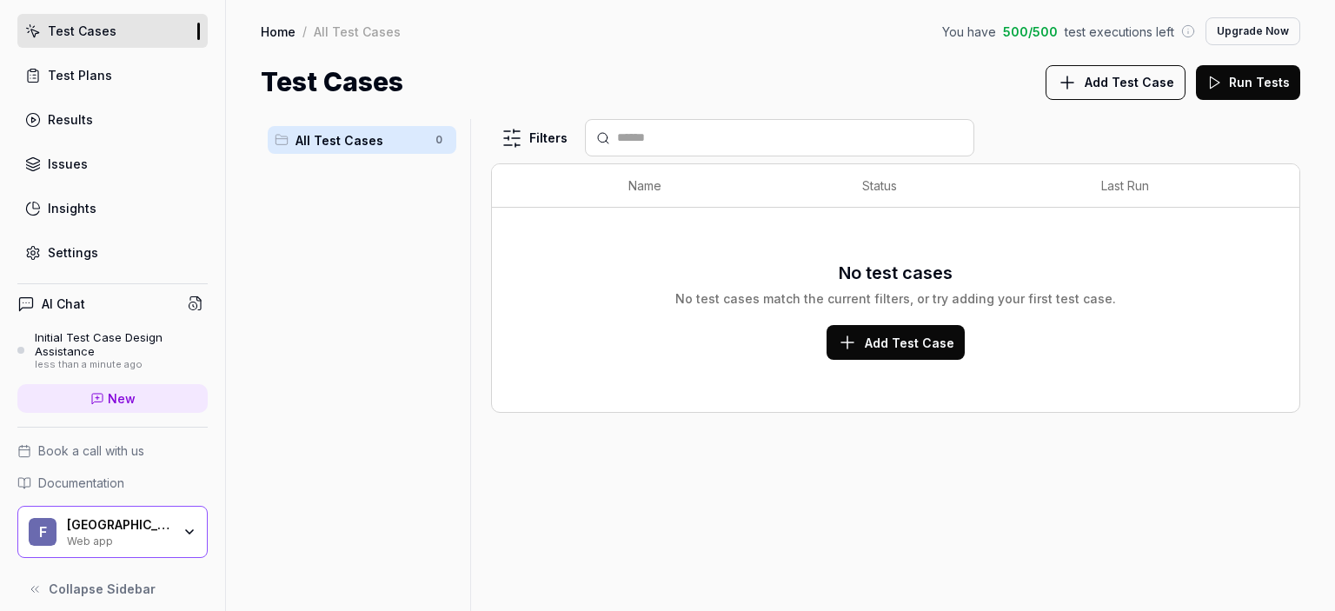
scroll to position [113, 0]
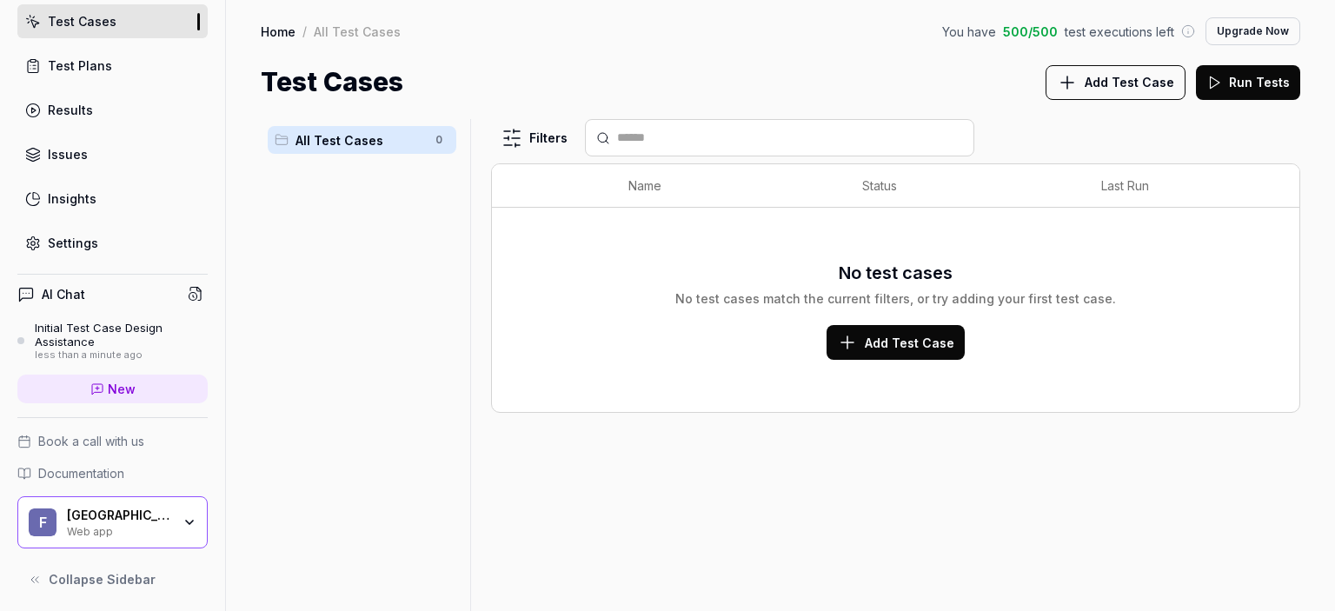
click at [163, 522] on div "[GEOGRAPHIC_DATA] Web app" at bounding box center [125, 523] width 116 height 30
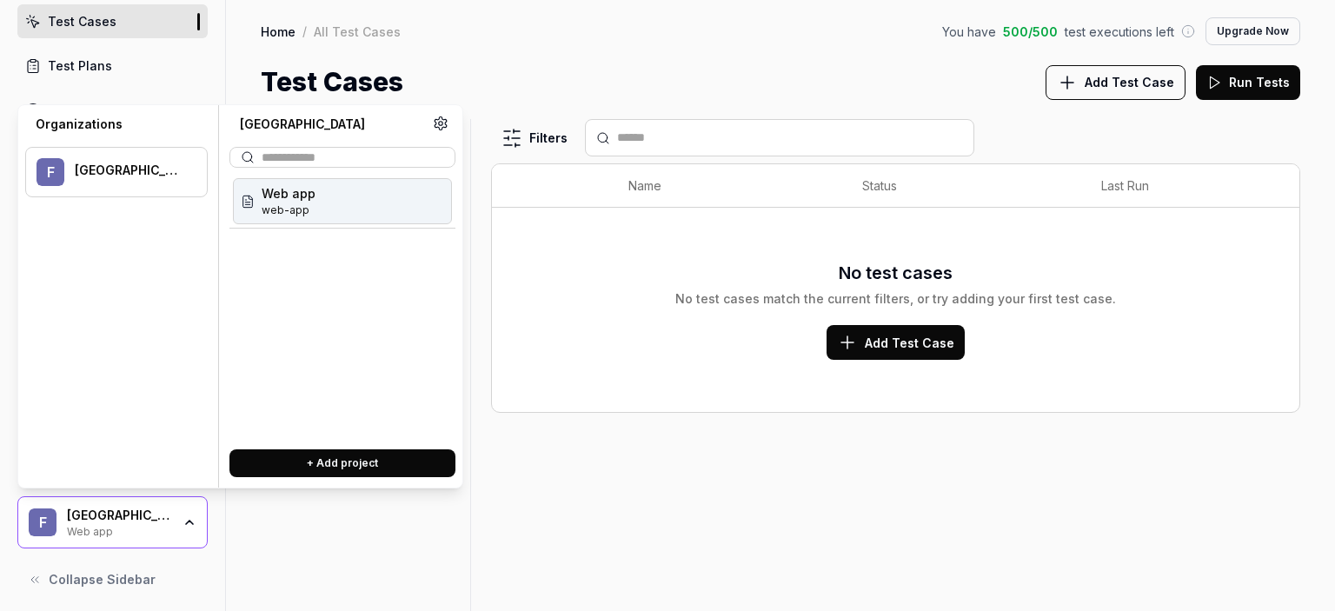
click at [286, 212] on span "web-app" at bounding box center [289, 211] width 54 height 16
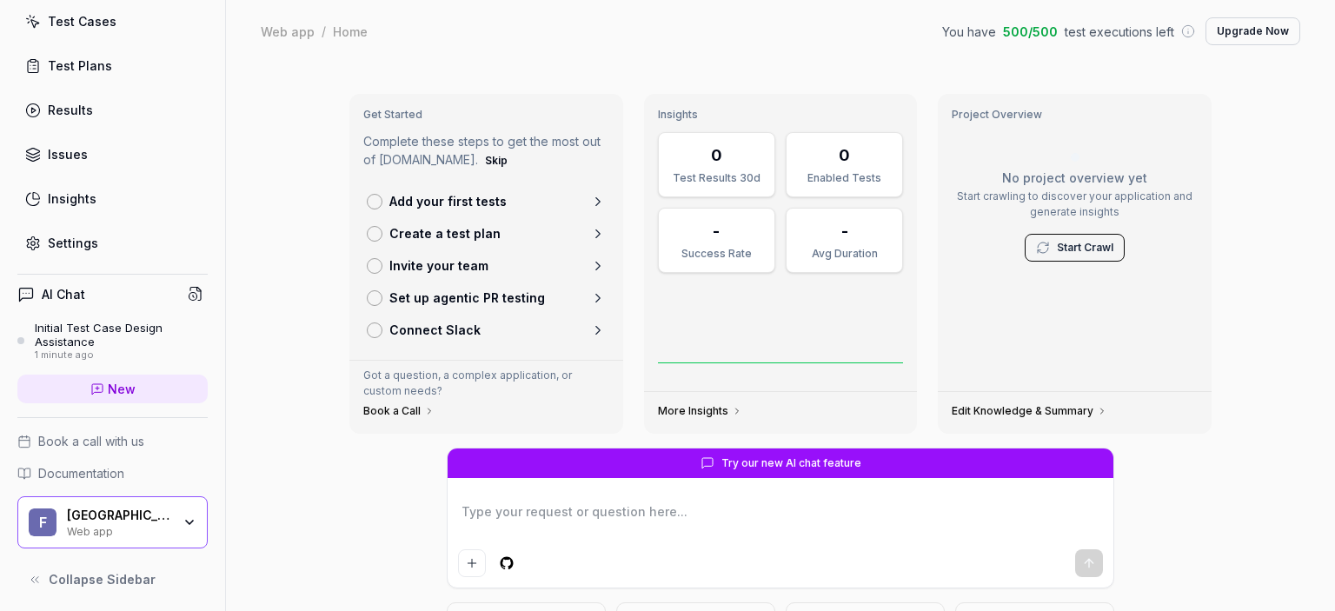
type textarea "*"
